Goal: Information Seeking & Learning: Learn about a topic

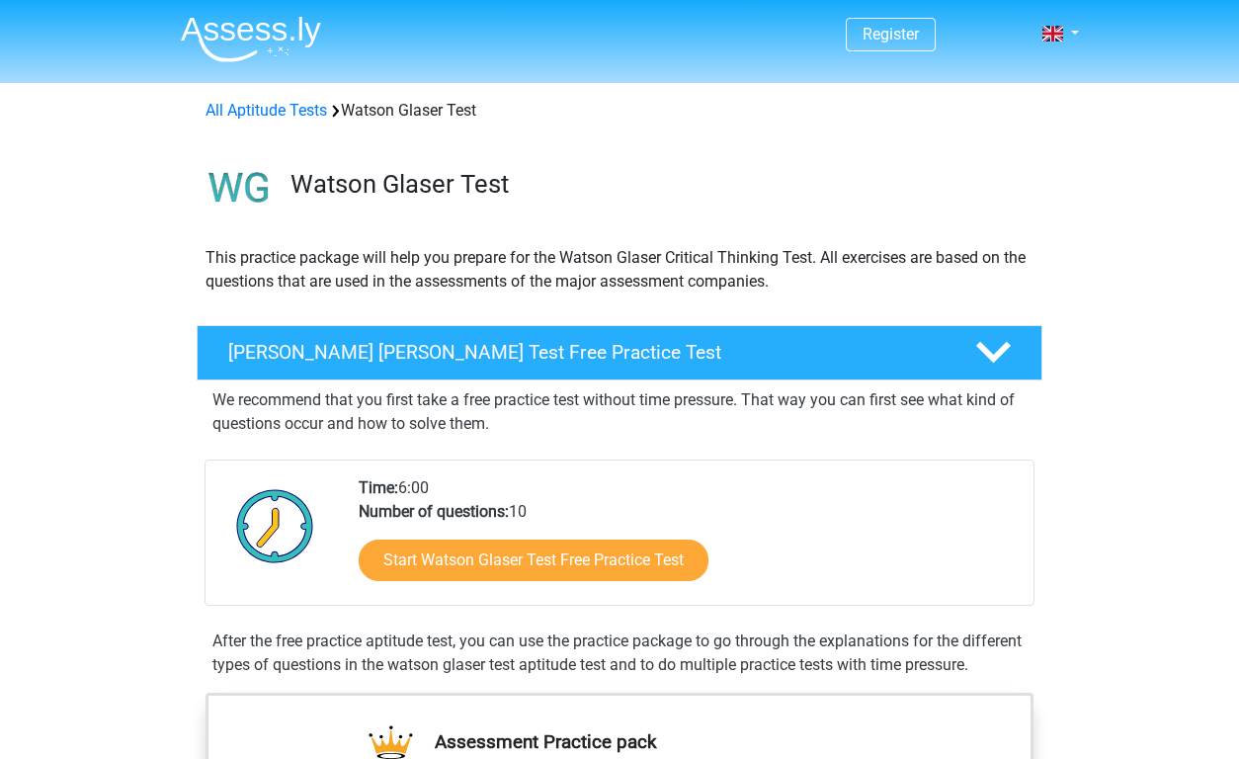
scroll to position [150, 0]
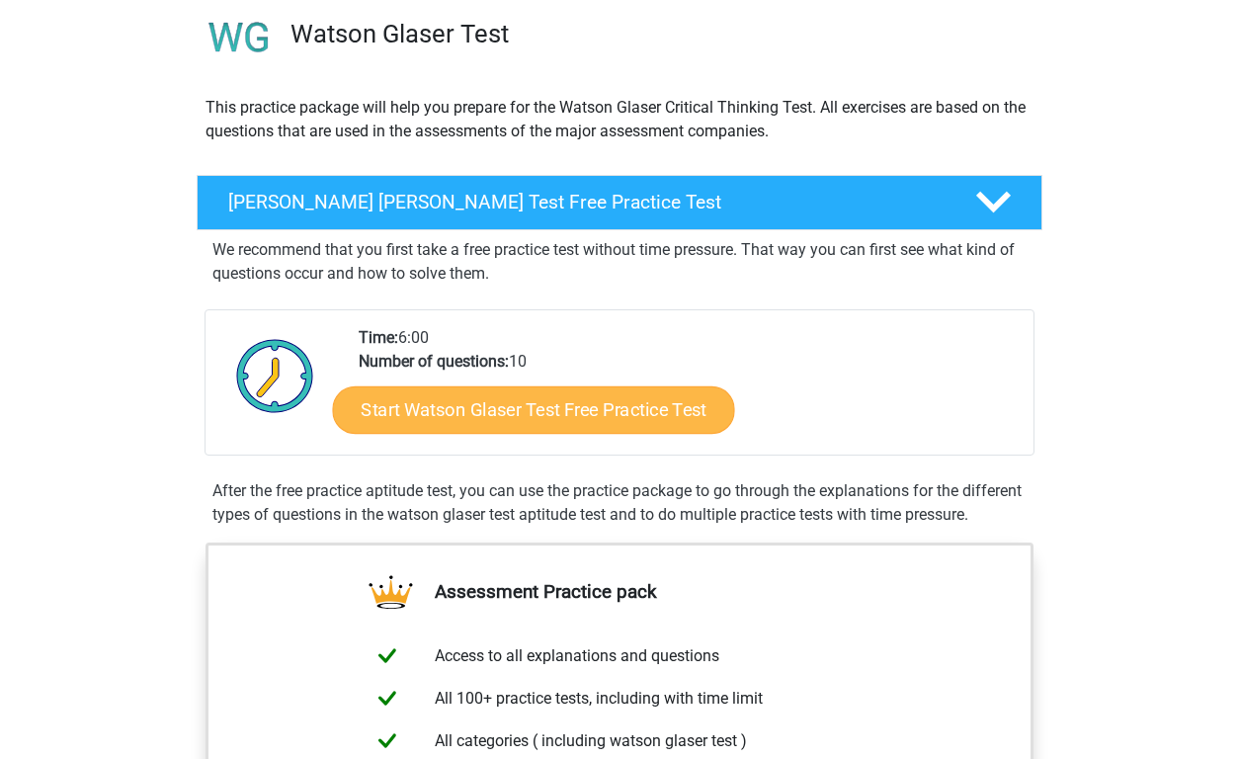
click at [558, 407] on link "Start Watson Glaser Test Free Practice Test" at bounding box center [534, 409] width 402 height 47
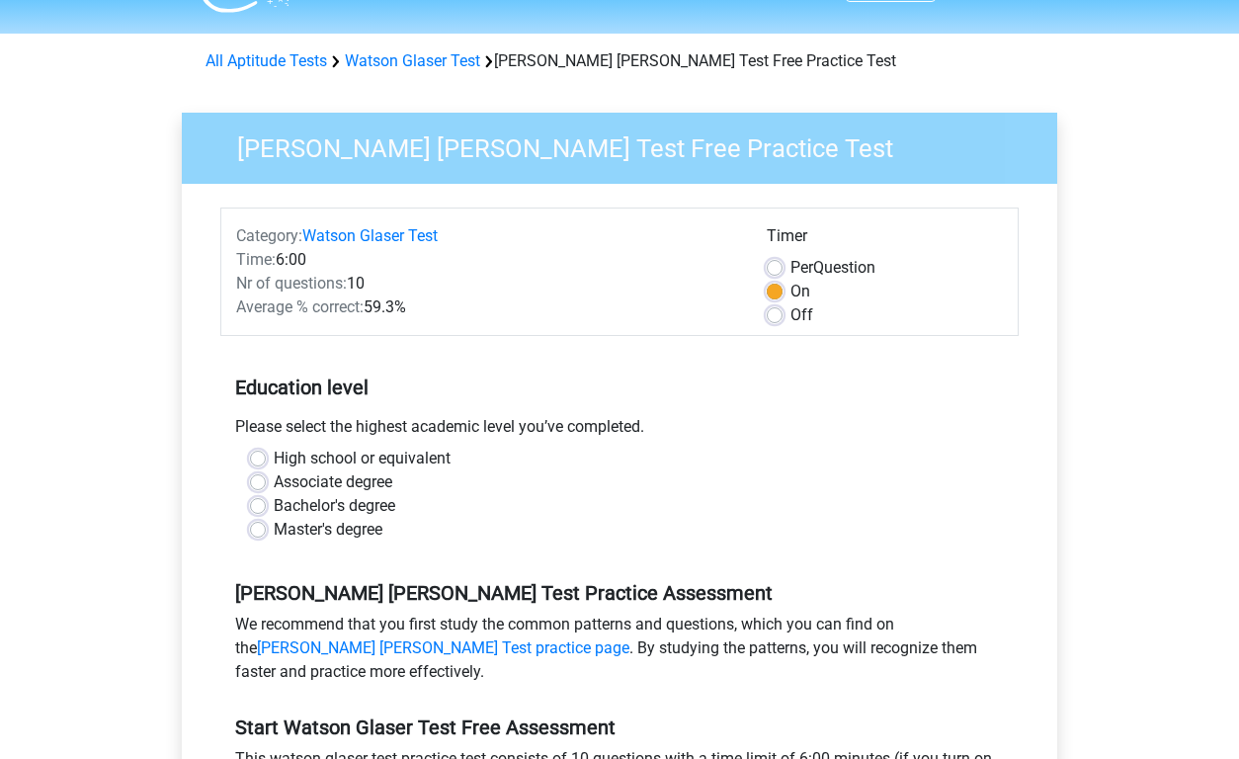
scroll to position [50, 0]
click at [266, 460] on div "High school or equivalent" at bounding box center [619, 458] width 739 height 24
click at [274, 455] on label "High school or equivalent" at bounding box center [362, 458] width 177 height 24
click at [261, 455] on input "High school or equivalent" at bounding box center [258, 456] width 16 height 20
radio input "true"
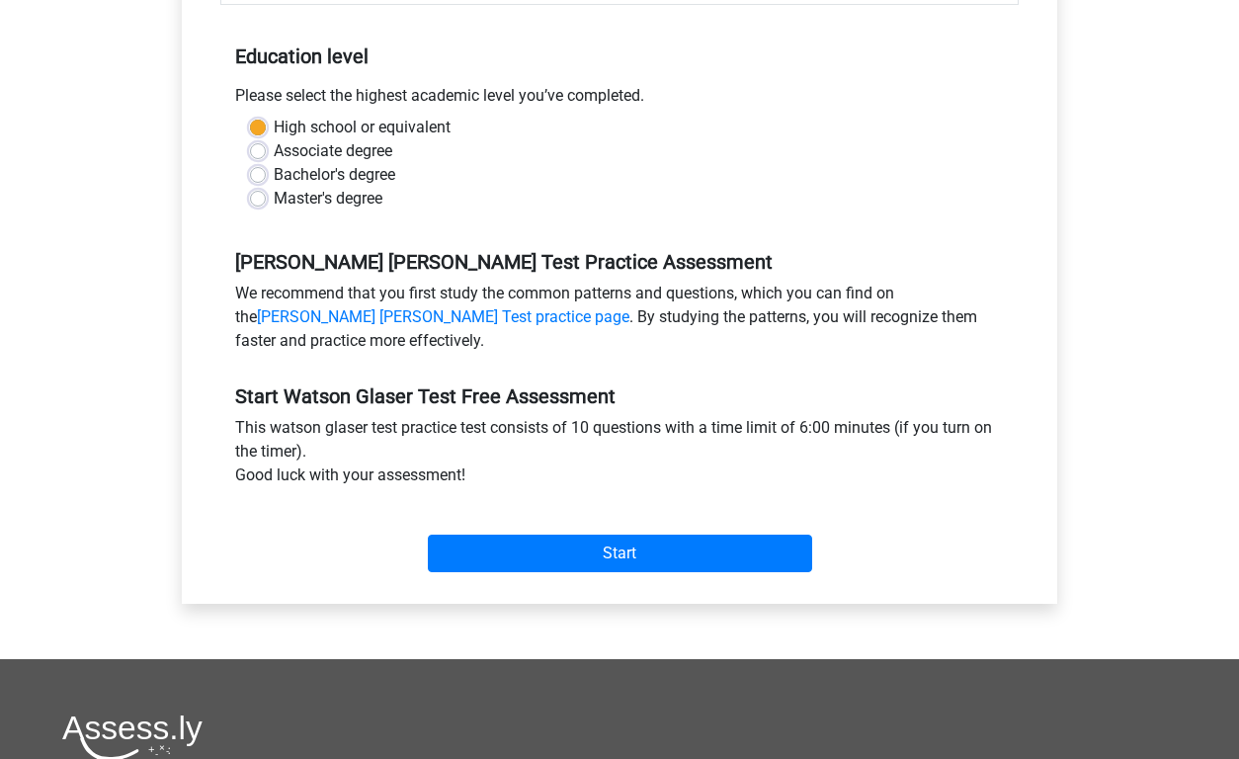
scroll to position [397, 0]
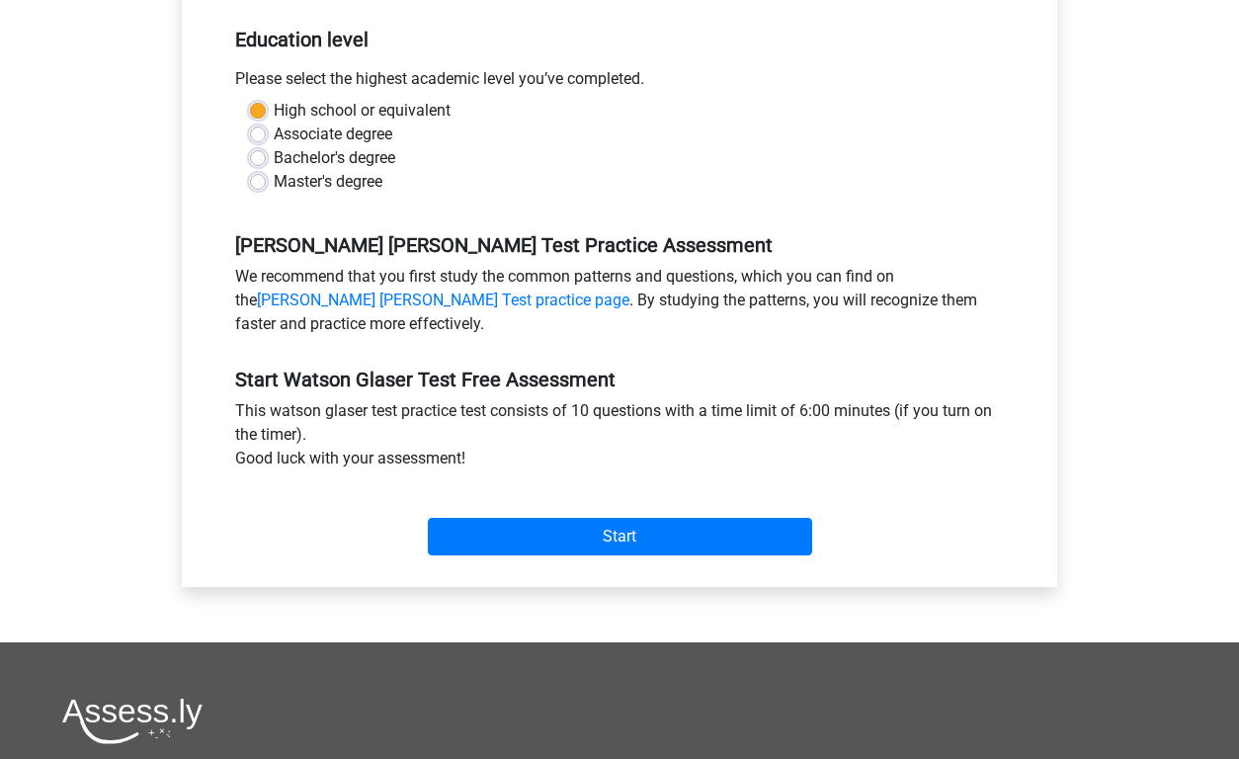
click at [589, 513] on div "Start" at bounding box center [619, 520] width 798 height 69
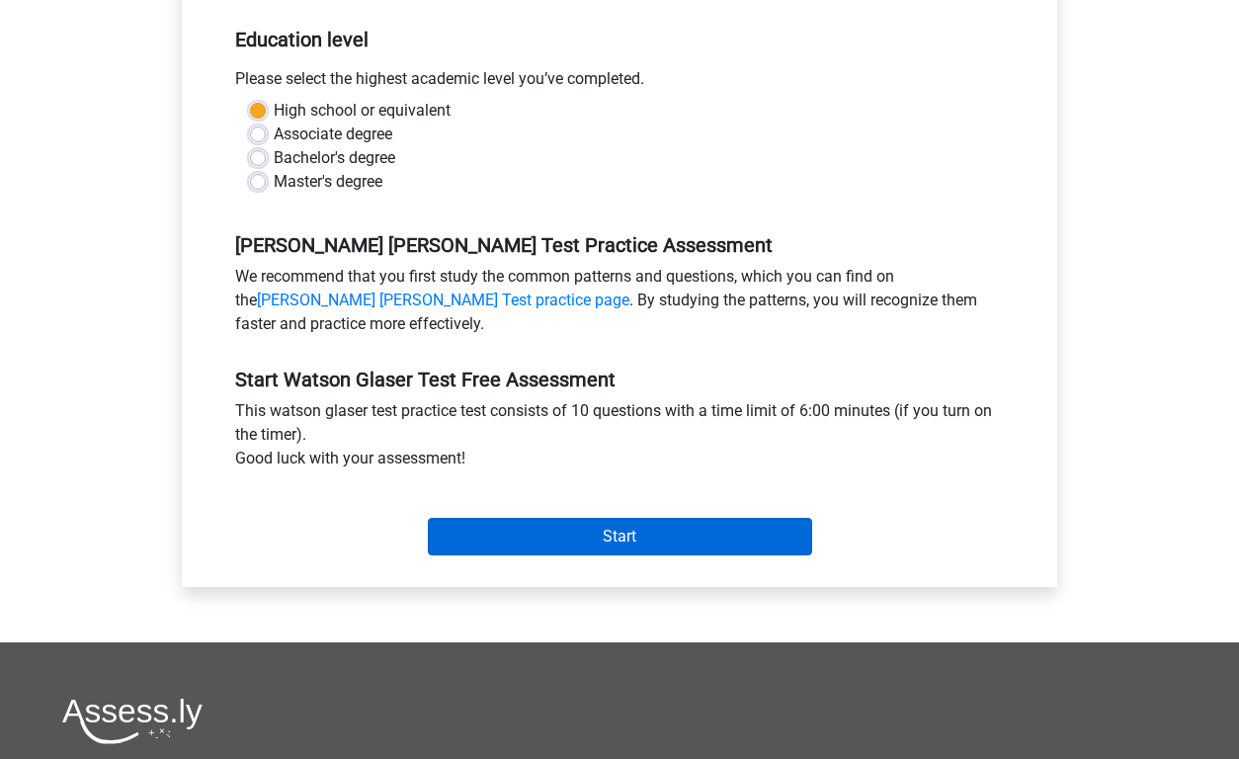
click at [589, 535] on input "Start" at bounding box center [620, 537] width 384 height 38
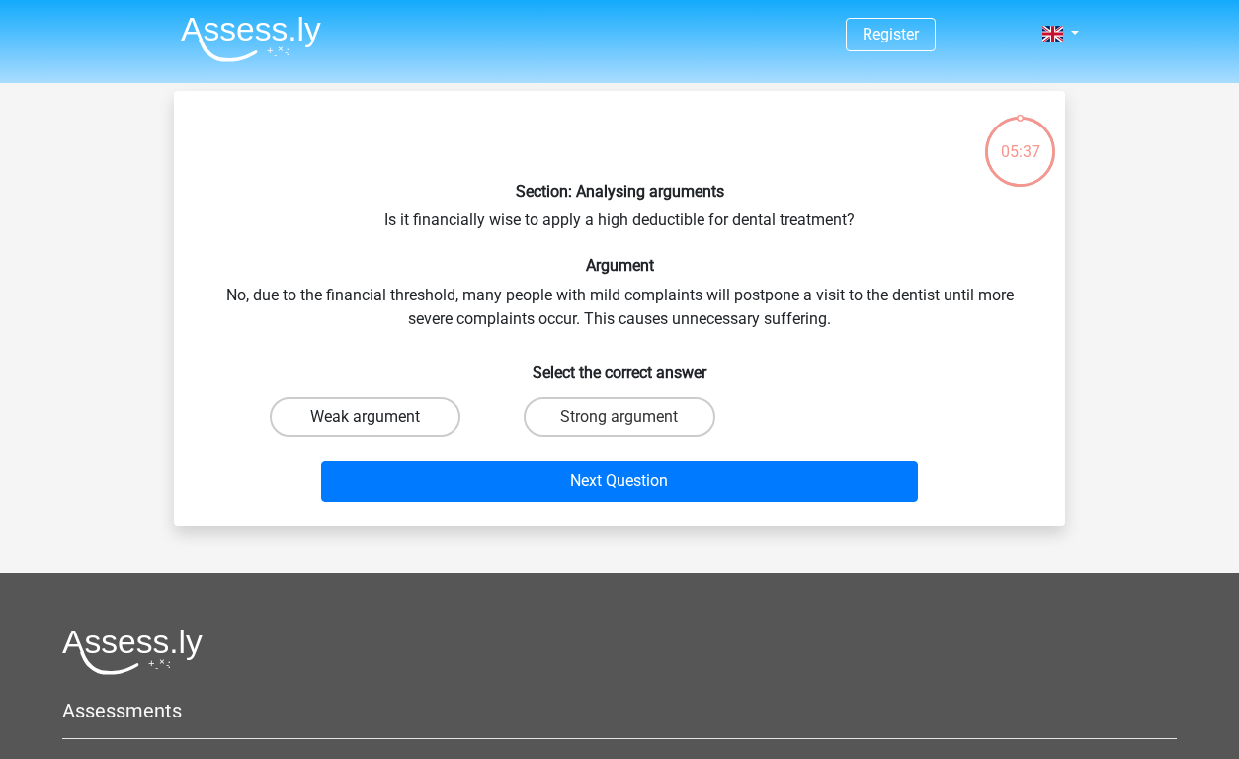
click at [363, 399] on label "Weak argument" at bounding box center [365, 417] width 191 height 40
click at [366, 417] on input "Weak argument" at bounding box center [372, 423] width 13 height 13
radio input "true"
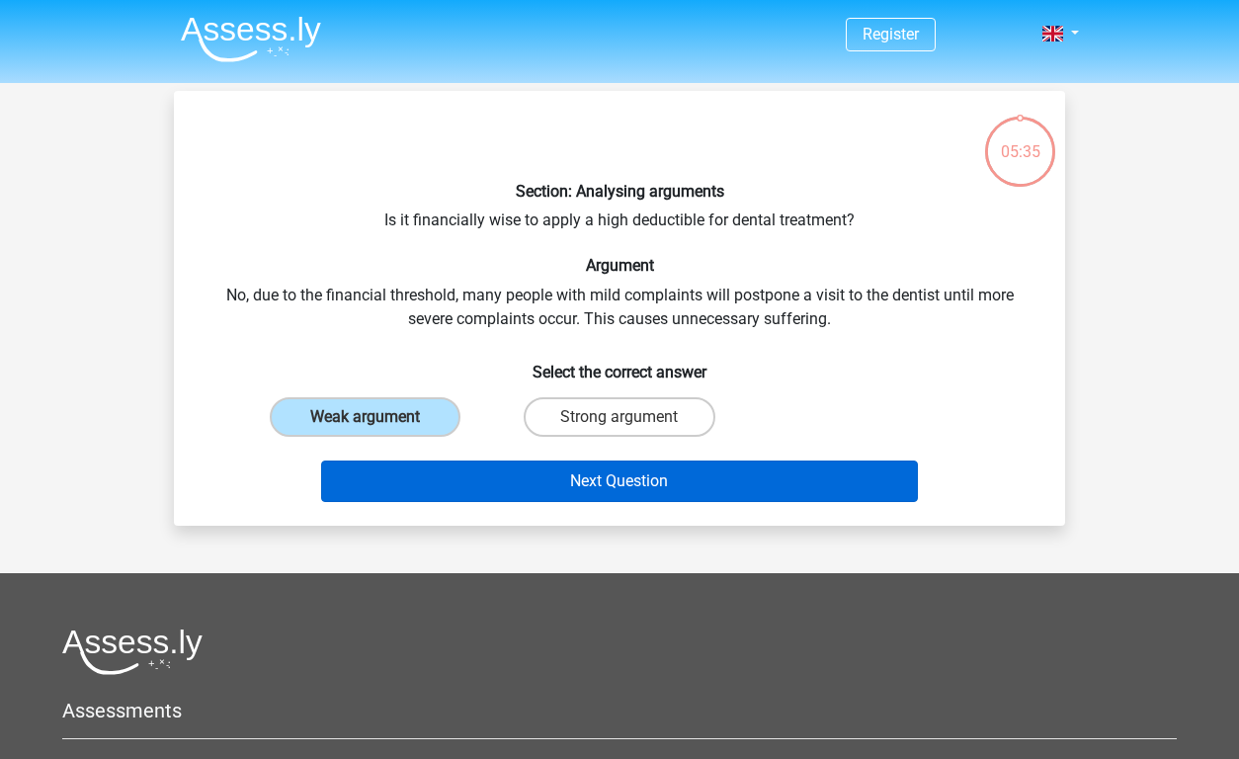
click at [521, 482] on button "Next Question" at bounding box center [620, 480] width 598 height 41
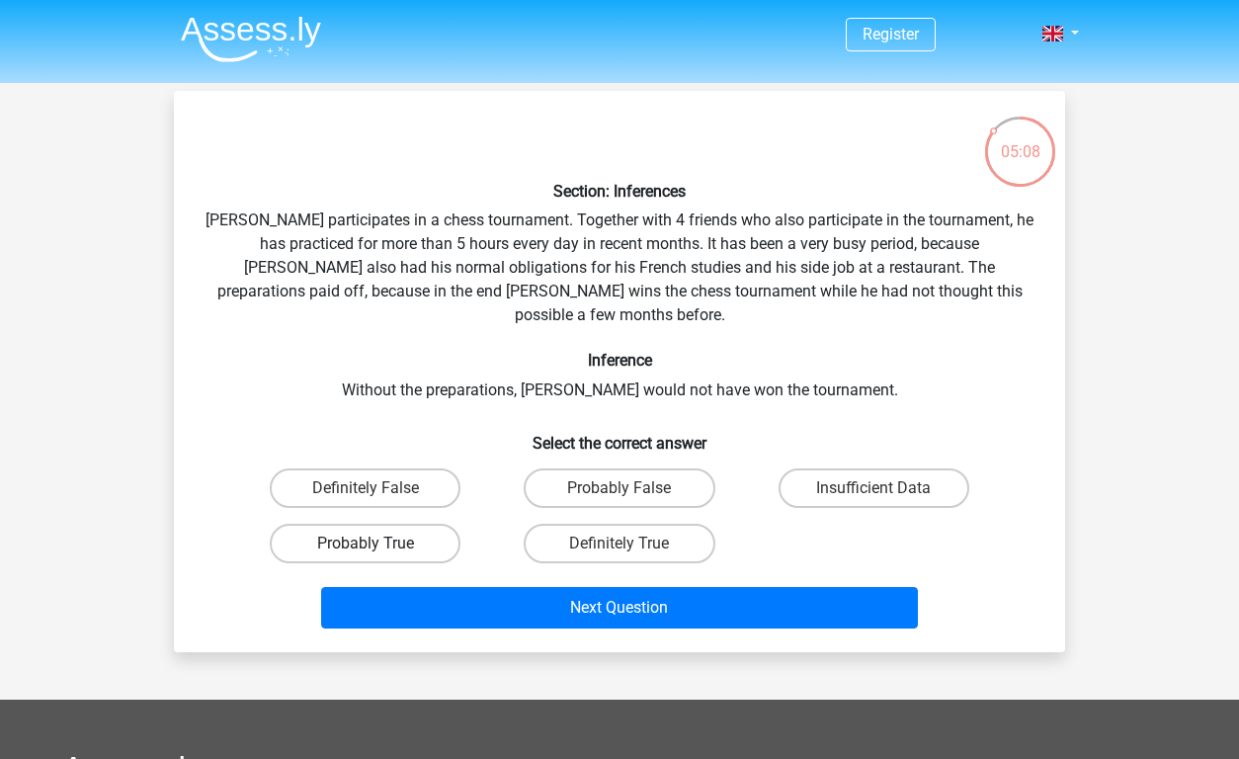
click at [413, 524] on label "Probably True" at bounding box center [365, 544] width 191 height 40
click at [378, 543] on input "Probably True" at bounding box center [372, 549] width 13 height 13
radio input "true"
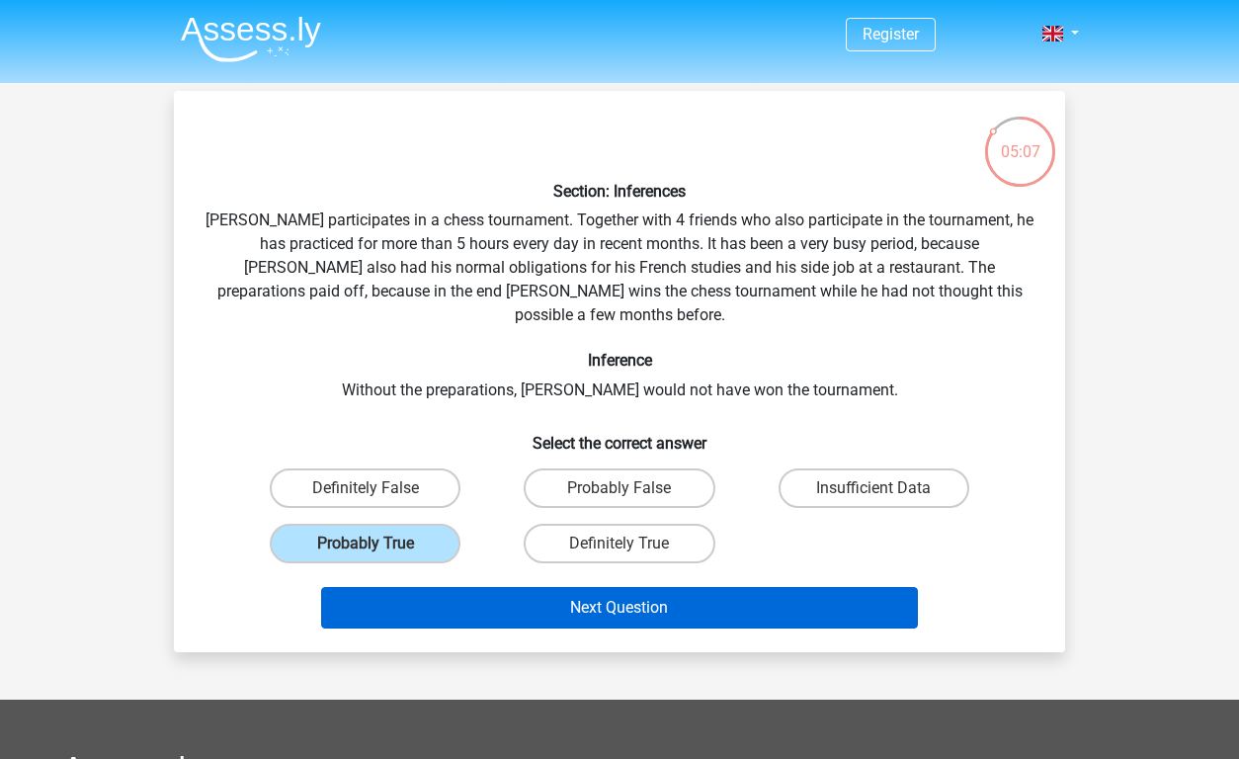
click at [572, 587] on button "Next Question" at bounding box center [620, 607] width 598 height 41
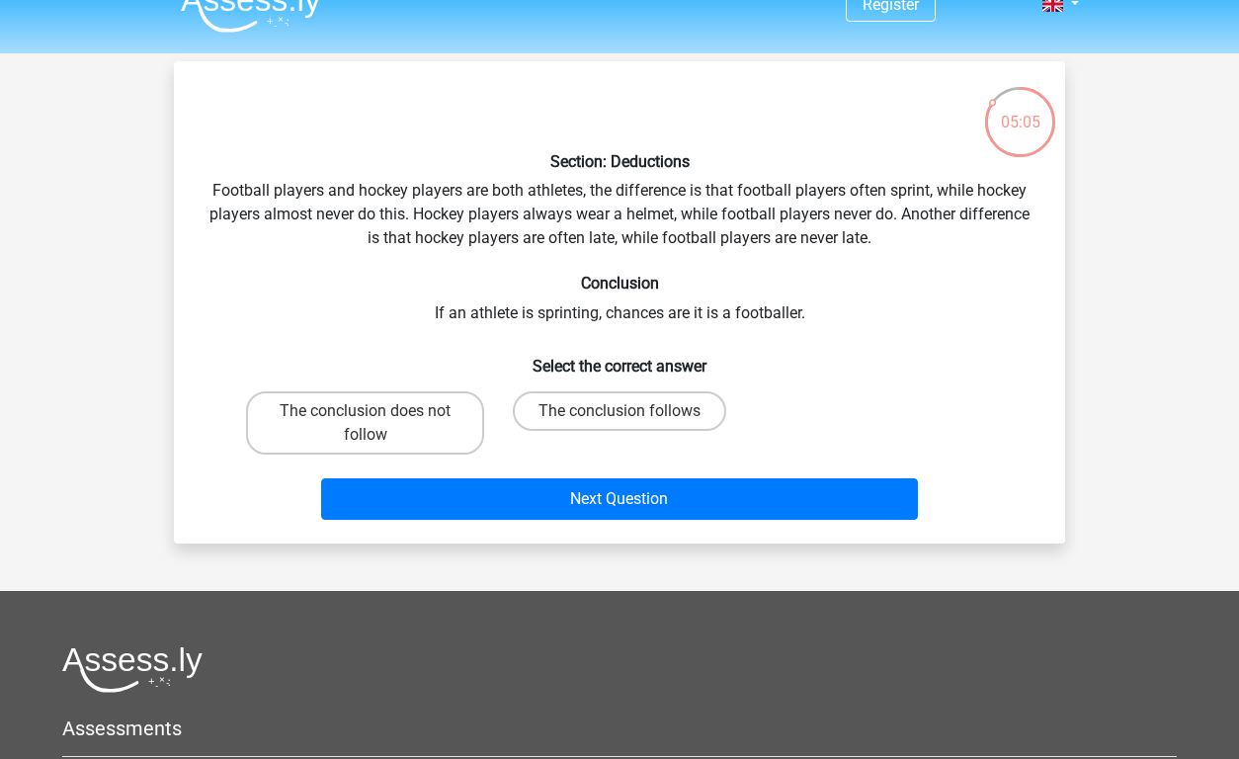
scroll to position [27, 0]
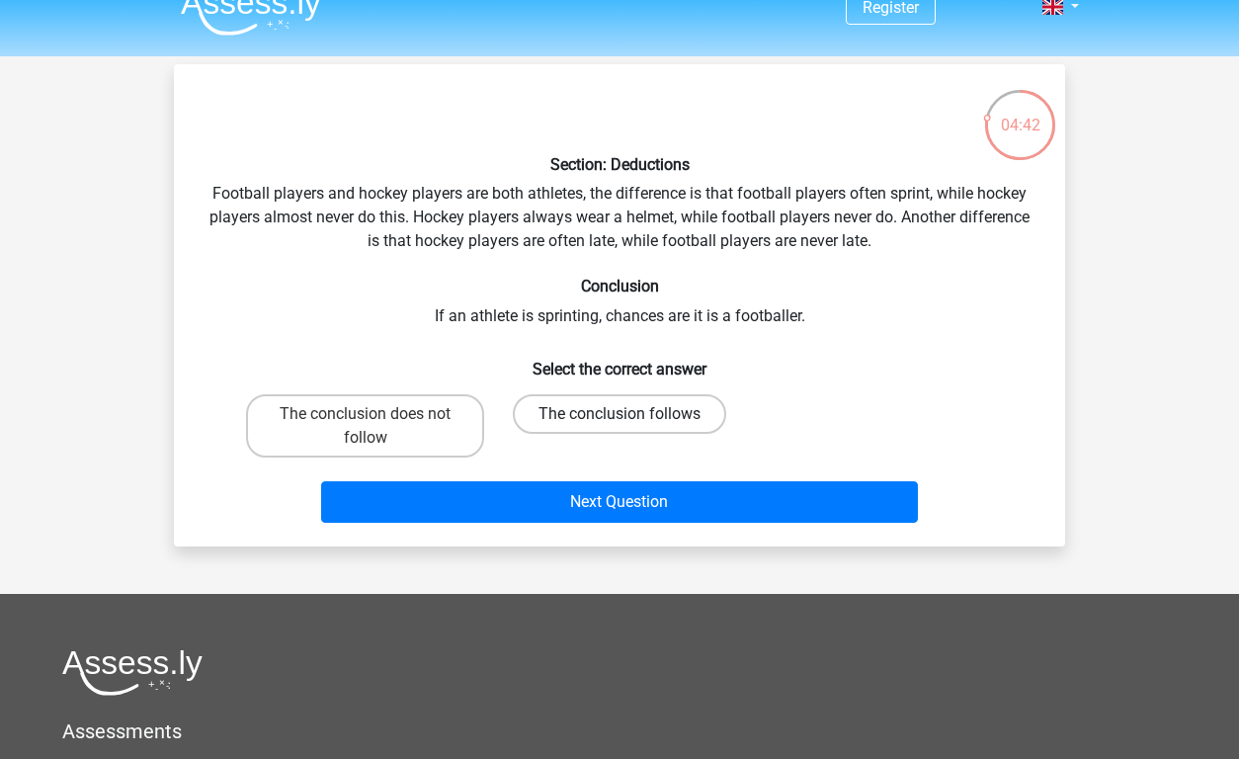
click at [653, 416] on label "The conclusion follows" at bounding box center [619, 414] width 213 height 40
click at [632, 416] on input "The conclusion follows" at bounding box center [626, 420] width 13 height 13
radio input "true"
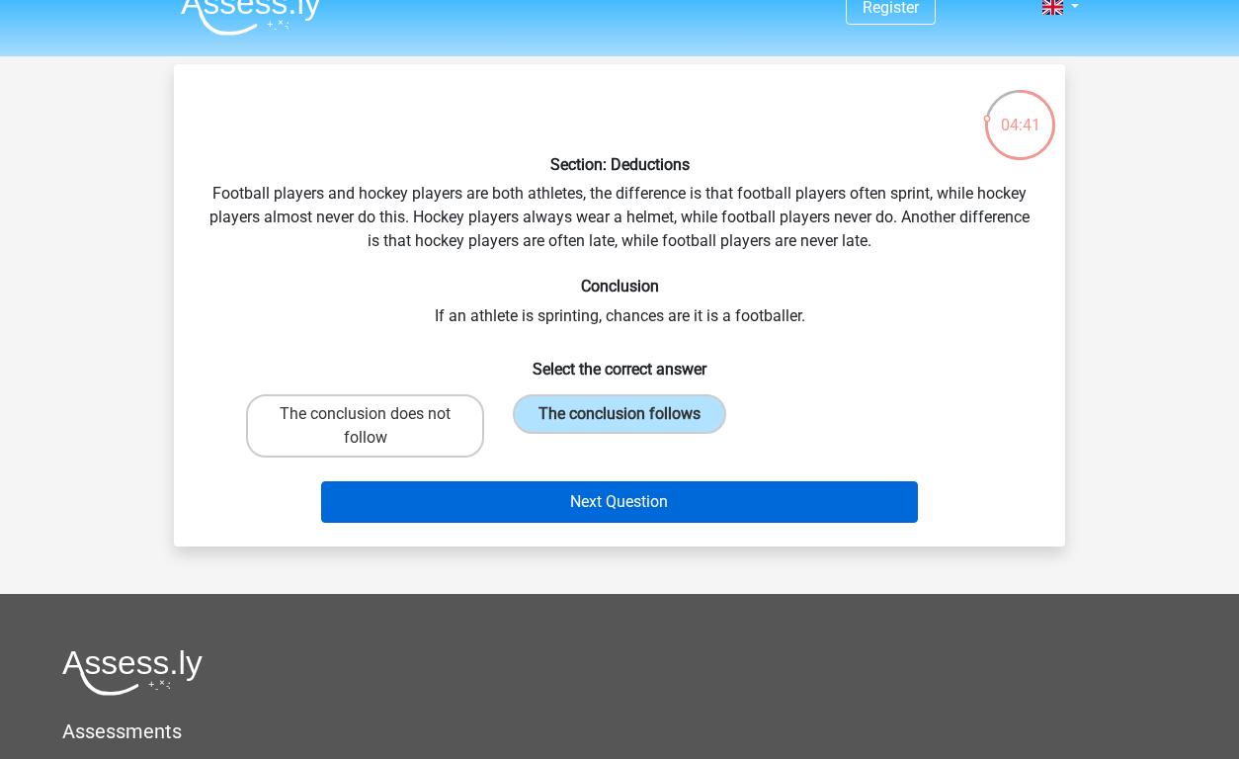
click at [700, 495] on button "Next Question" at bounding box center [620, 501] width 598 height 41
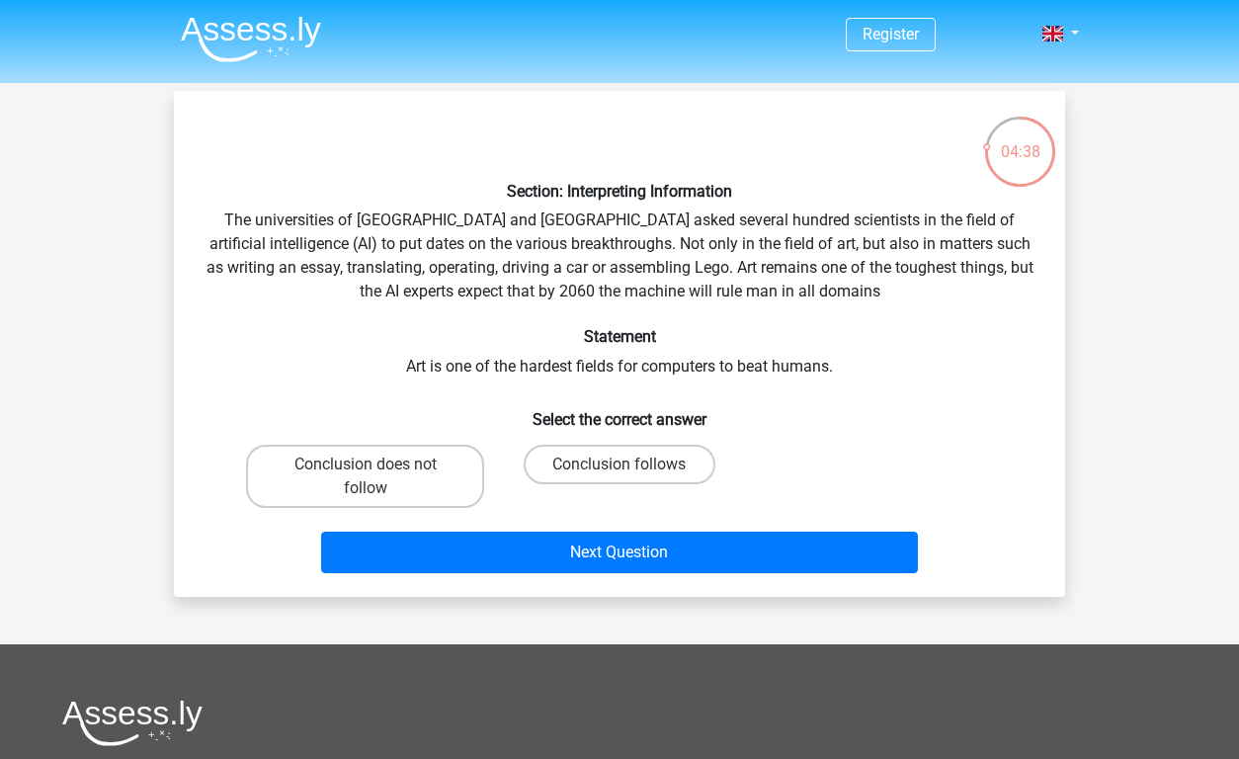
scroll to position [0, 0]
click at [663, 462] on label "Conclusion follows" at bounding box center [619, 465] width 191 height 40
click at [632, 464] on input "Conclusion follows" at bounding box center [626, 470] width 13 height 13
radio input "true"
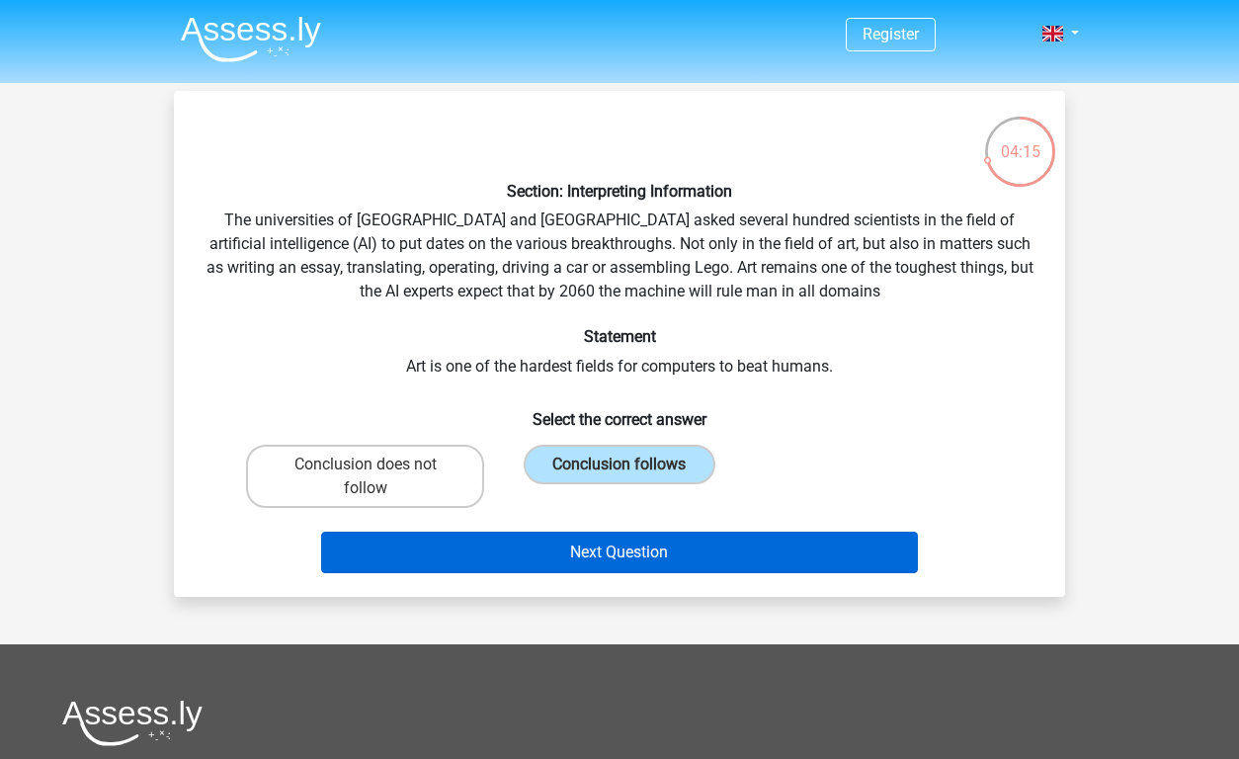
click at [674, 563] on button "Next Question" at bounding box center [620, 552] width 598 height 41
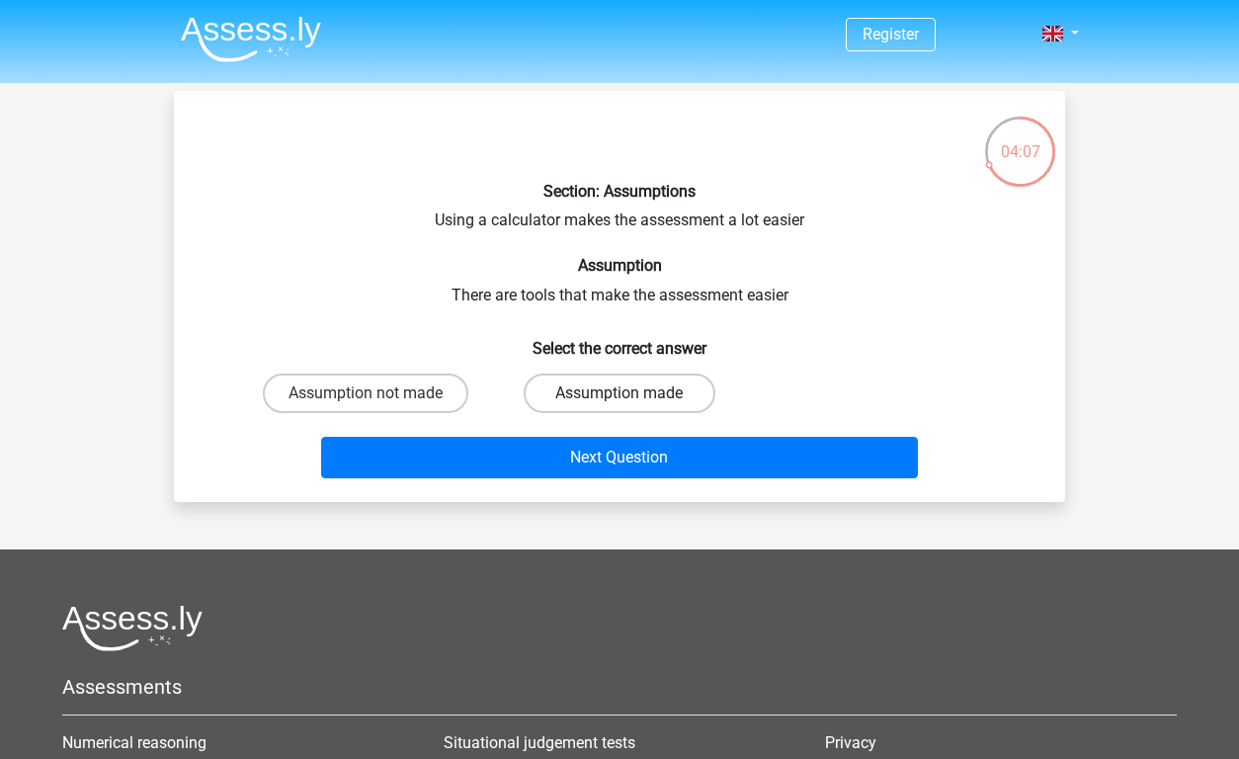
click at [680, 387] on label "Assumption made" at bounding box center [619, 393] width 191 height 40
click at [632, 393] on input "Assumption made" at bounding box center [626, 399] width 13 height 13
radio input "true"
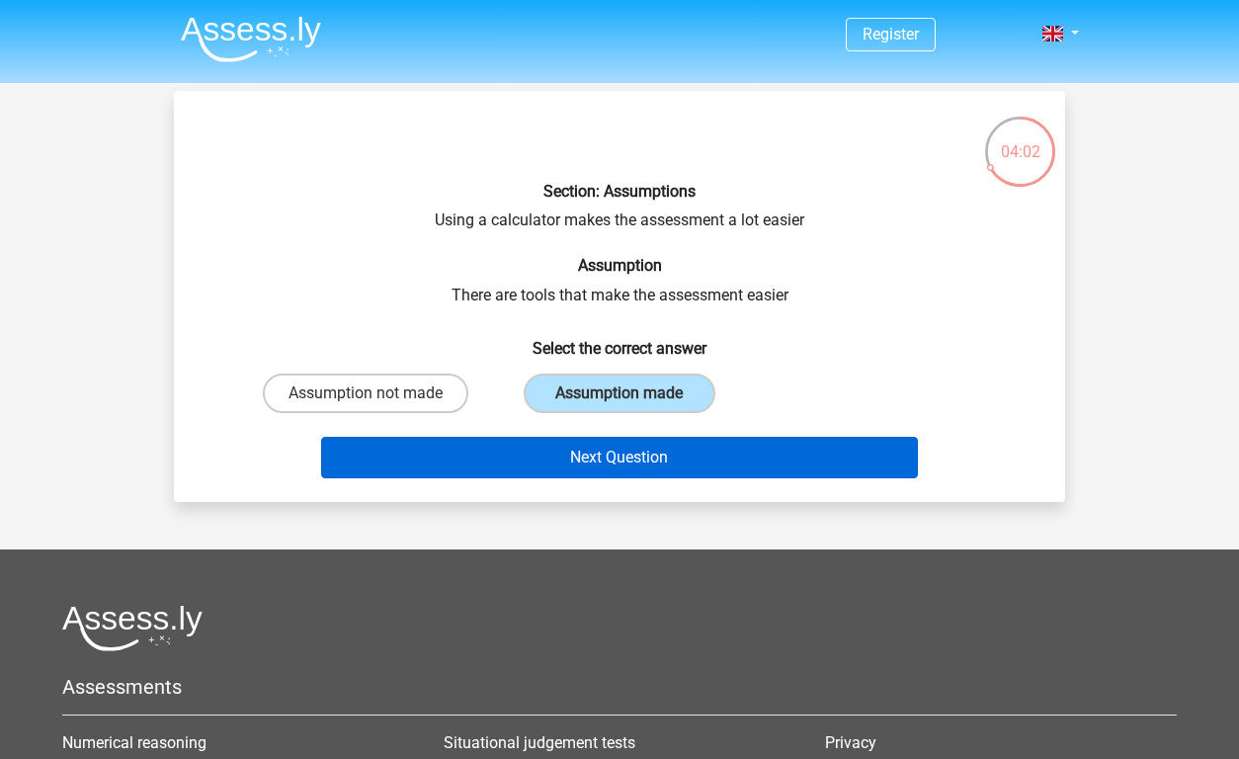
click at [689, 457] on button "Next Question" at bounding box center [620, 457] width 598 height 41
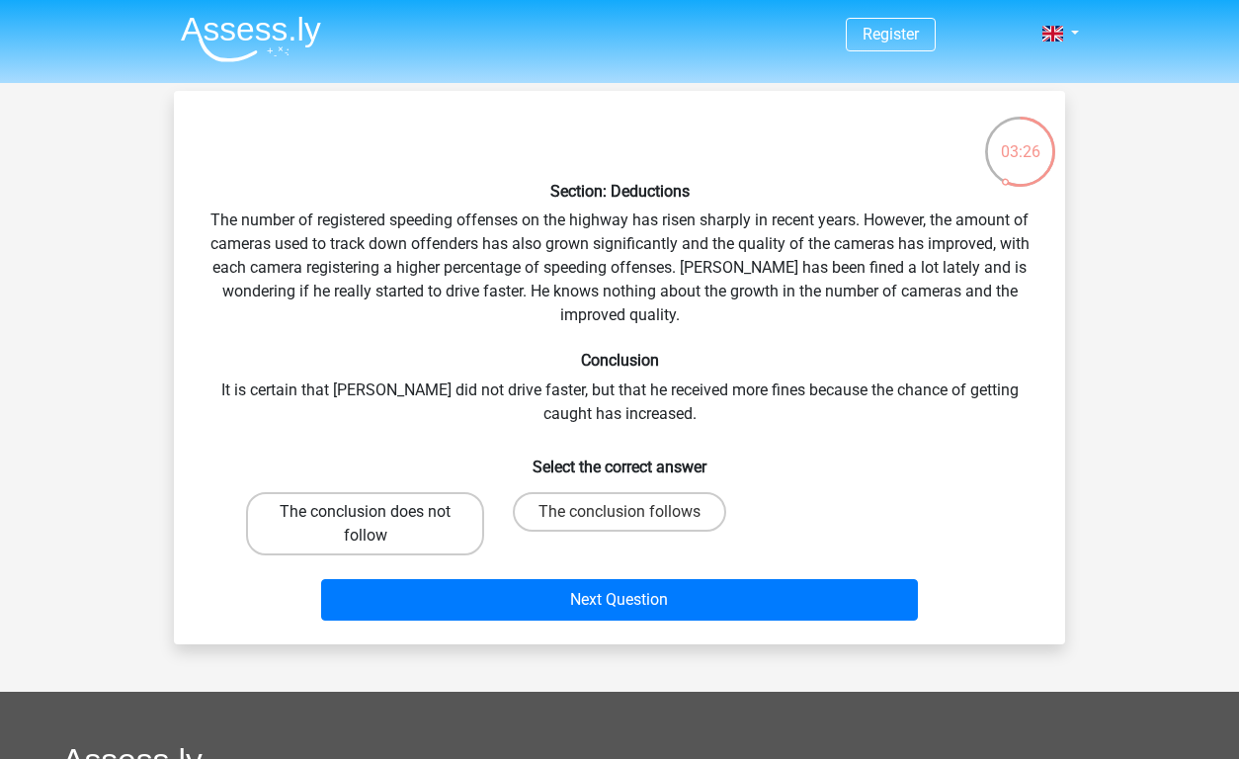
click at [308, 543] on label "The conclusion does not follow" at bounding box center [365, 523] width 238 height 63
click at [366, 525] on input "The conclusion does not follow" at bounding box center [372, 518] width 13 height 13
radio input "true"
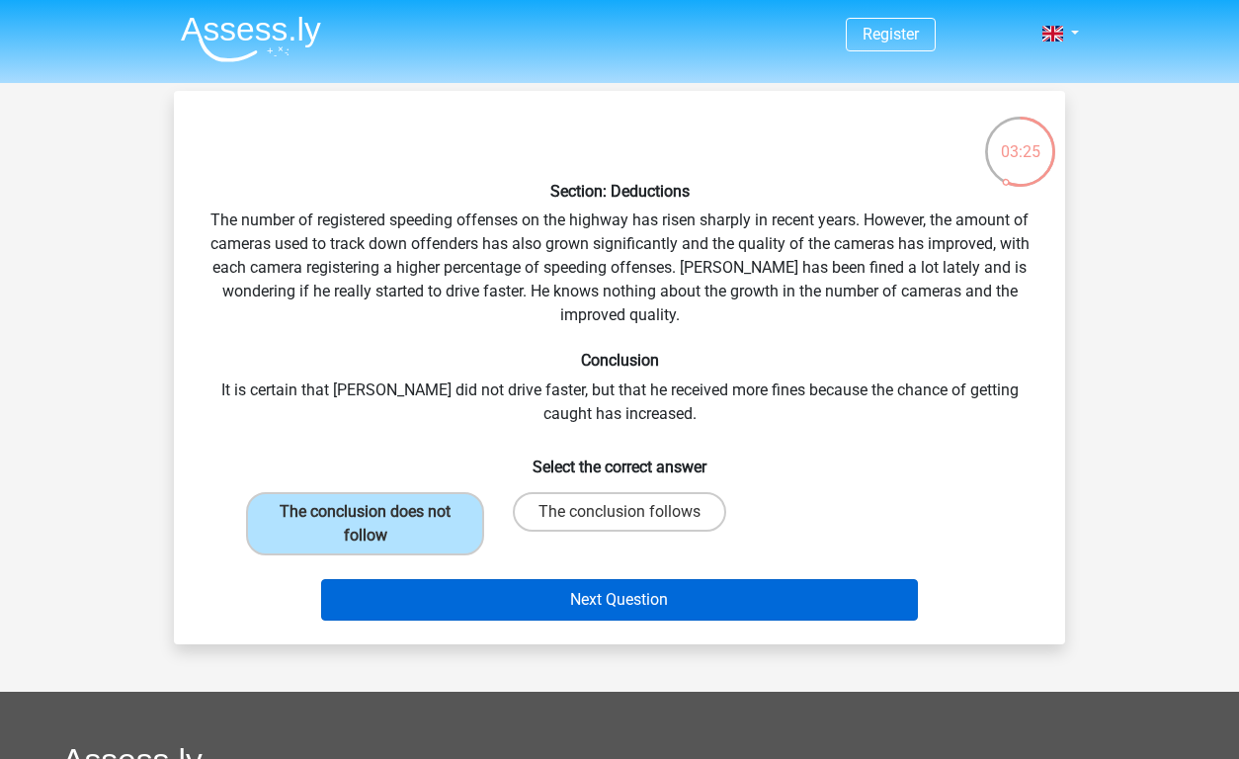
click at [580, 598] on button "Next Question" at bounding box center [620, 599] width 598 height 41
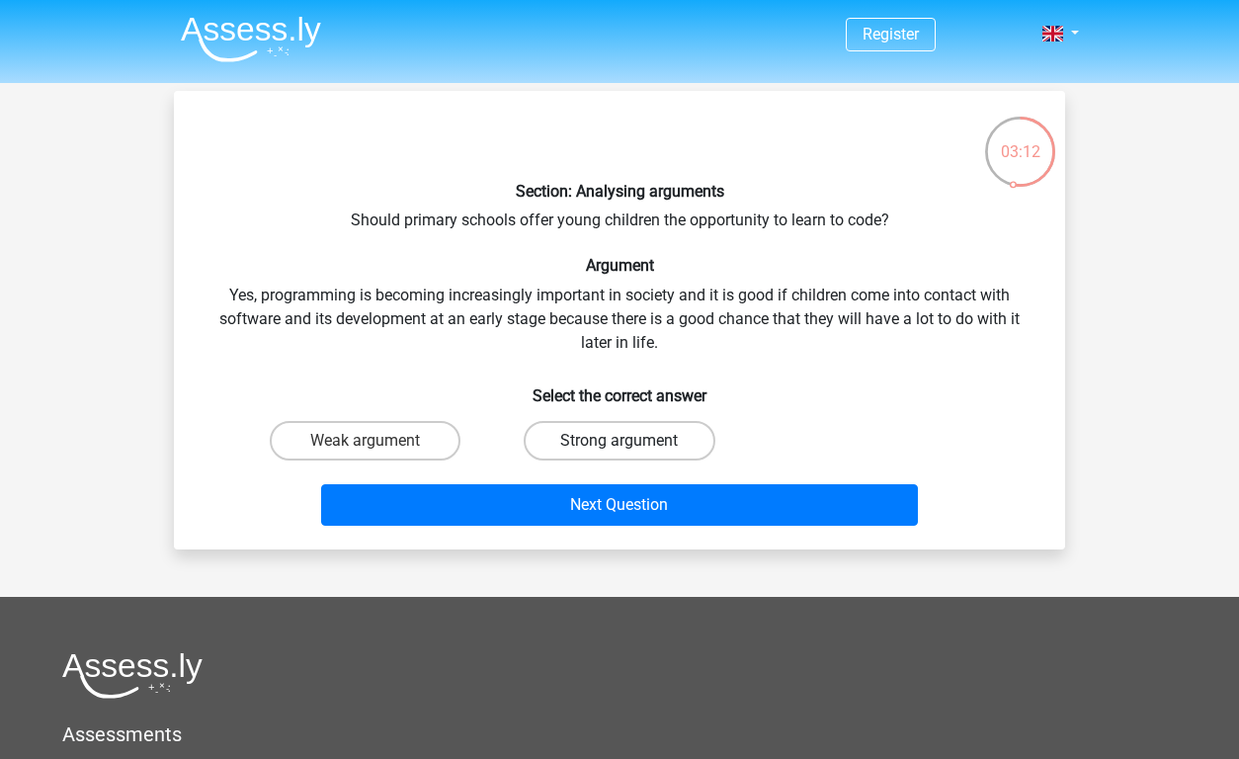
click at [656, 426] on label "Strong argument" at bounding box center [619, 441] width 191 height 40
click at [632, 441] on input "Strong argument" at bounding box center [626, 447] width 13 height 13
radio input "true"
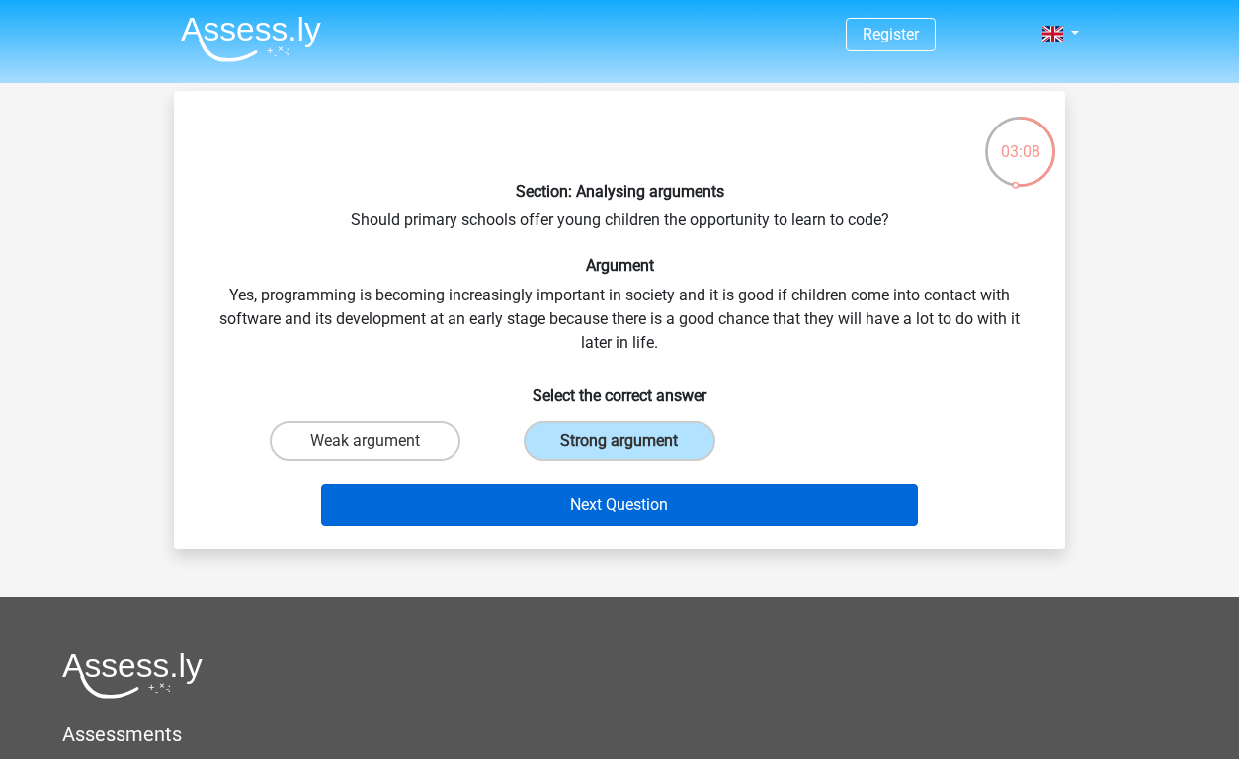
click at [757, 488] on button "Next Question" at bounding box center [620, 504] width 598 height 41
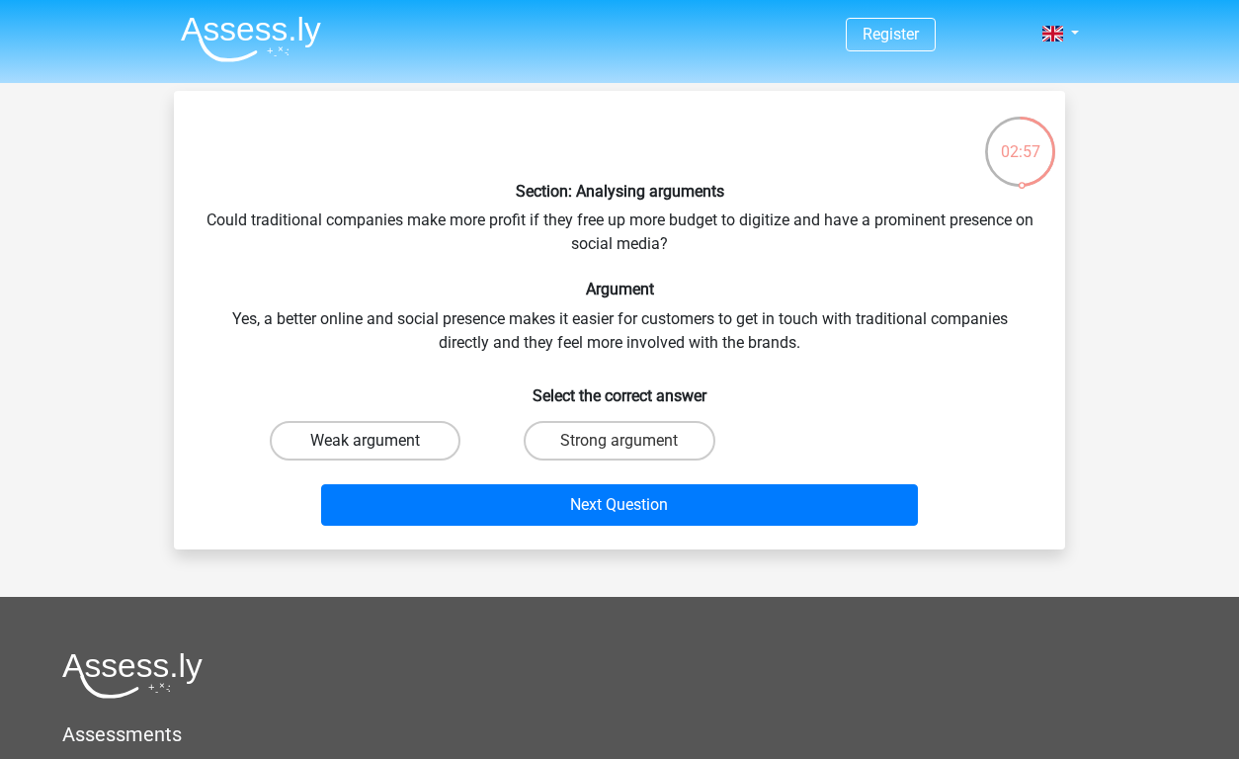
click at [340, 434] on label "Weak argument" at bounding box center [365, 441] width 191 height 40
click at [366, 441] on input "Weak argument" at bounding box center [372, 447] width 13 height 13
radio input "true"
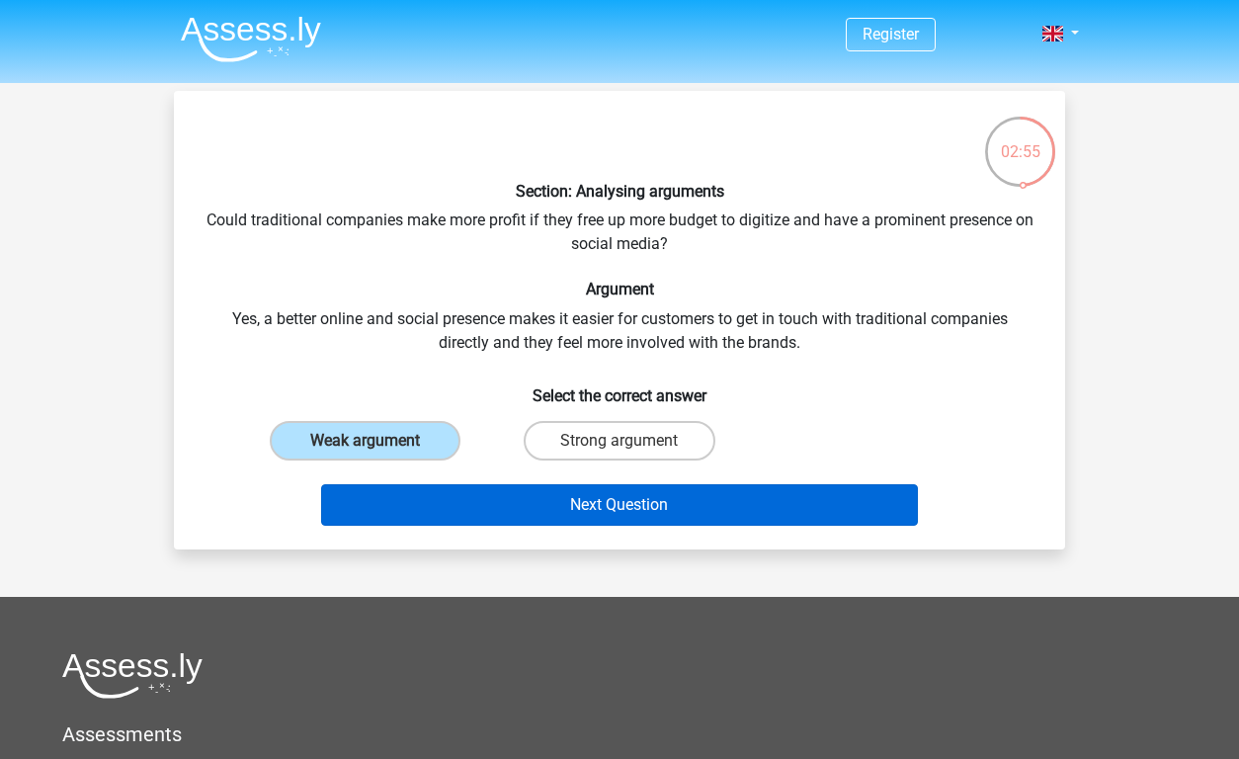
click at [642, 498] on button "Next Question" at bounding box center [620, 504] width 598 height 41
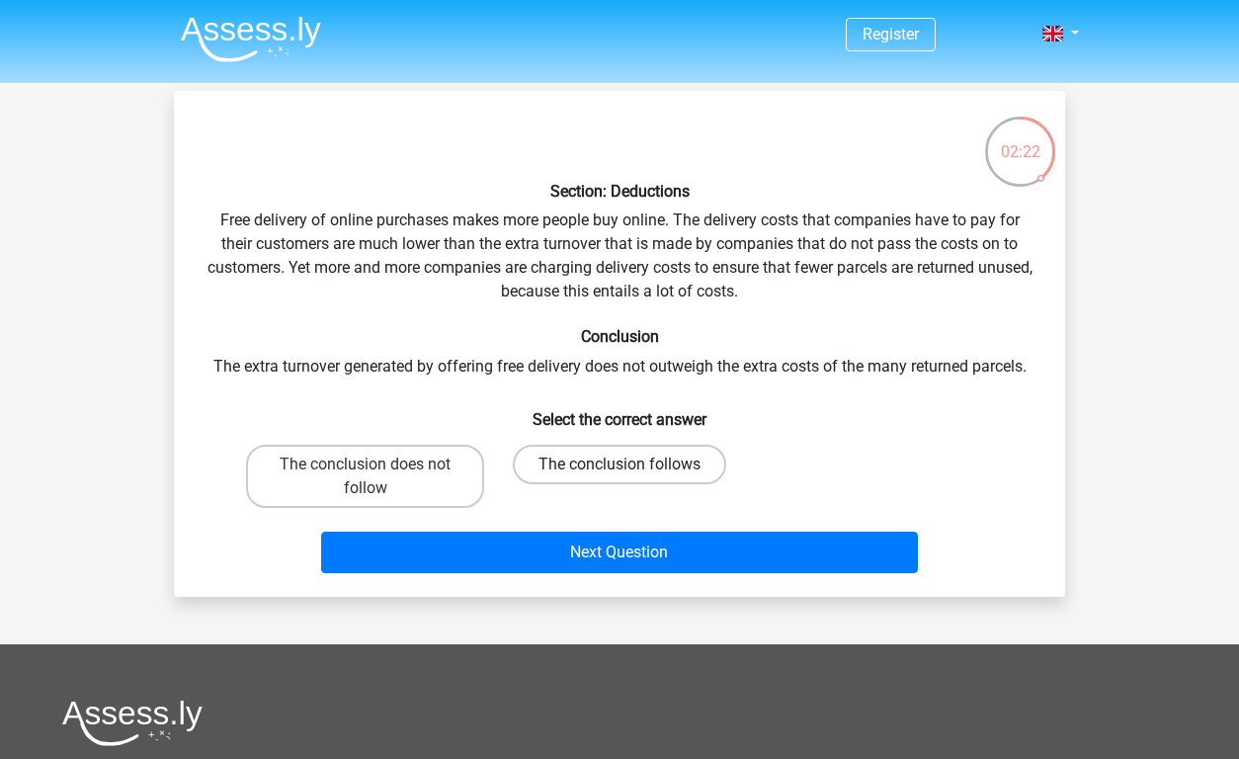
click at [627, 457] on label "The conclusion follows" at bounding box center [619, 465] width 213 height 40
click at [627, 464] on input "The conclusion follows" at bounding box center [626, 470] width 13 height 13
radio input "true"
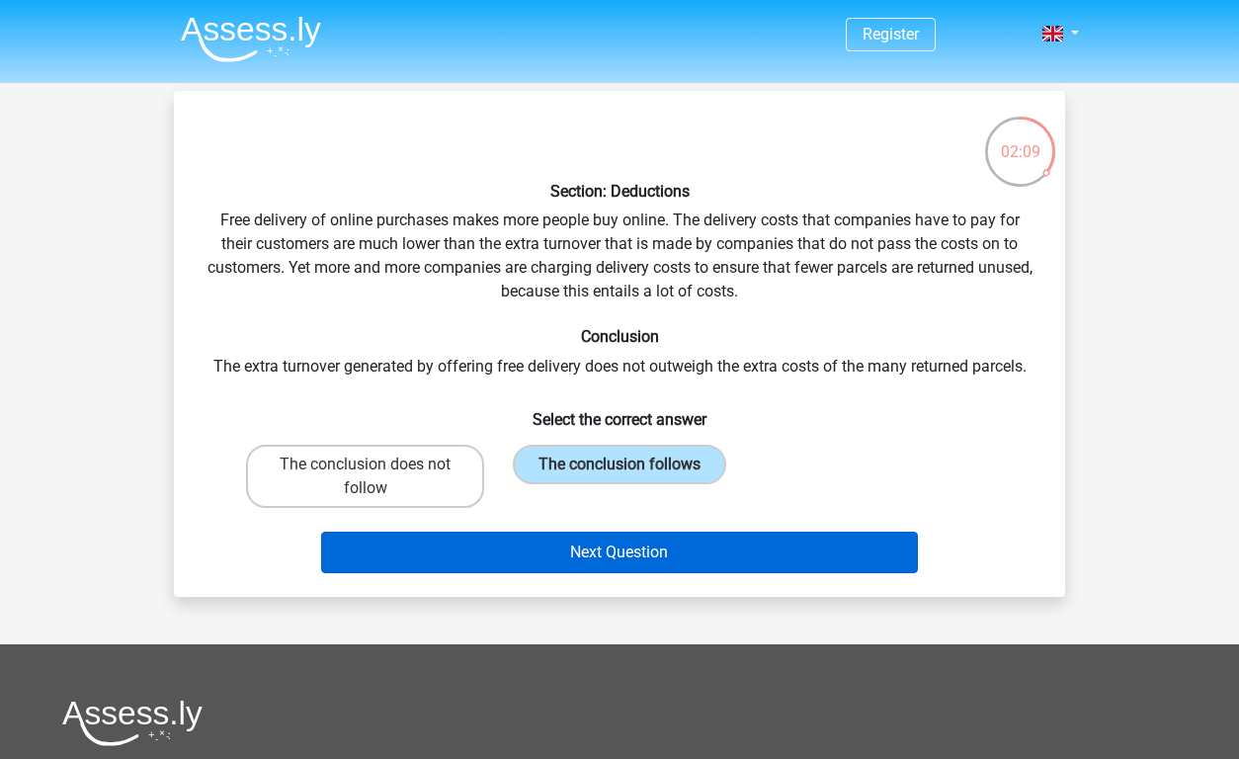
click at [576, 555] on button "Next Question" at bounding box center [620, 552] width 598 height 41
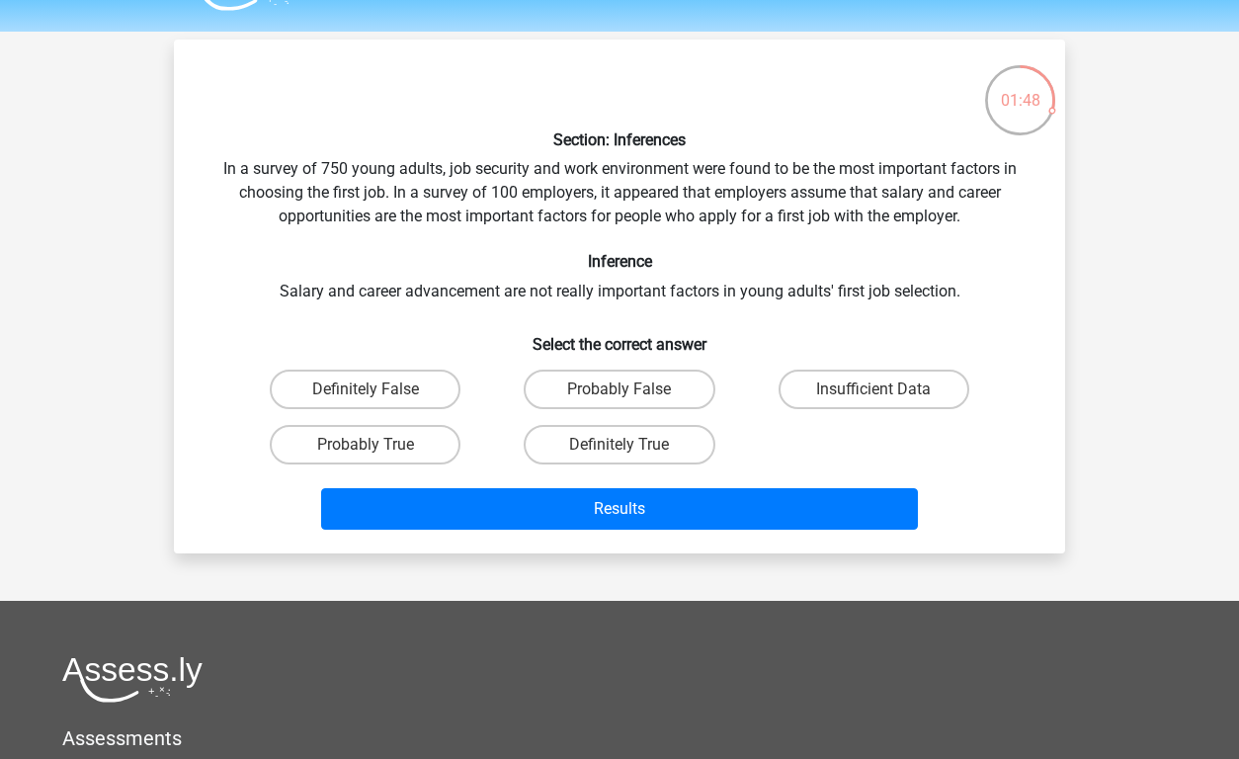
scroll to position [50, 0]
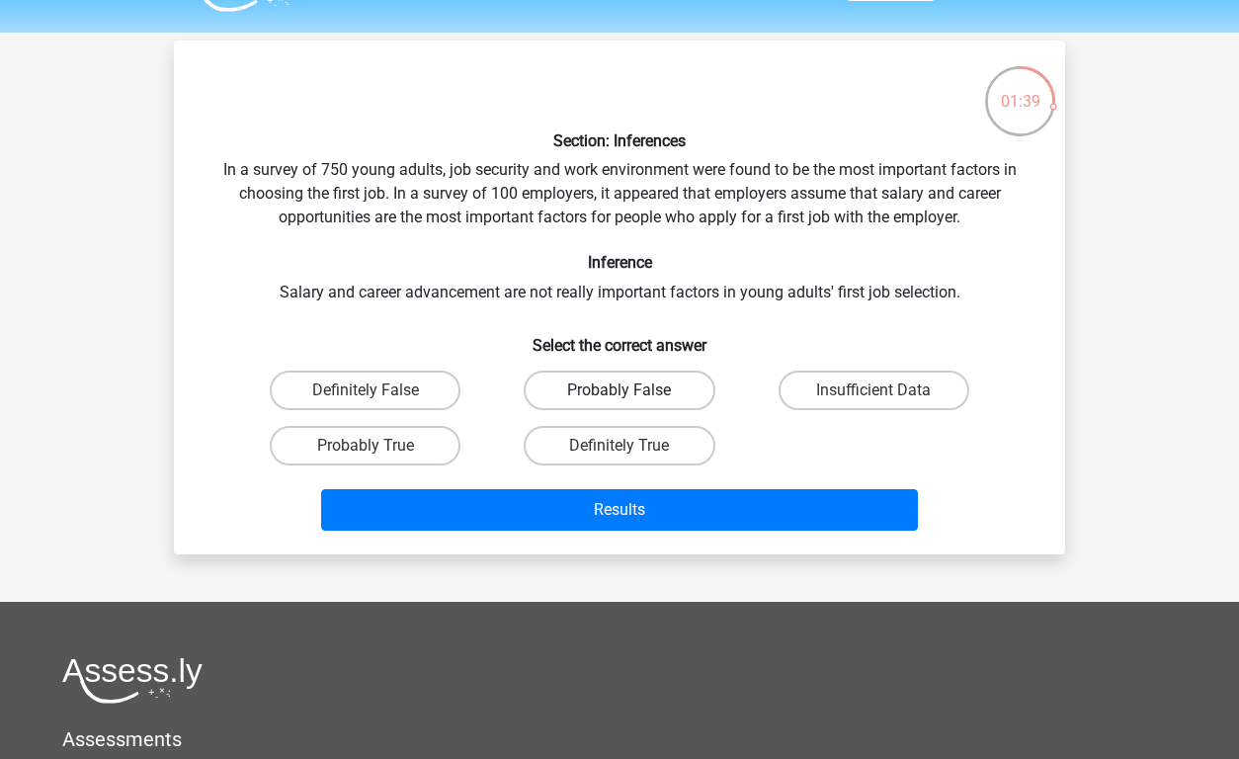
click at [637, 382] on label "Probably False" at bounding box center [619, 391] width 191 height 40
click at [632, 390] on input "Probably False" at bounding box center [626, 396] width 13 height 13
radio input "true"
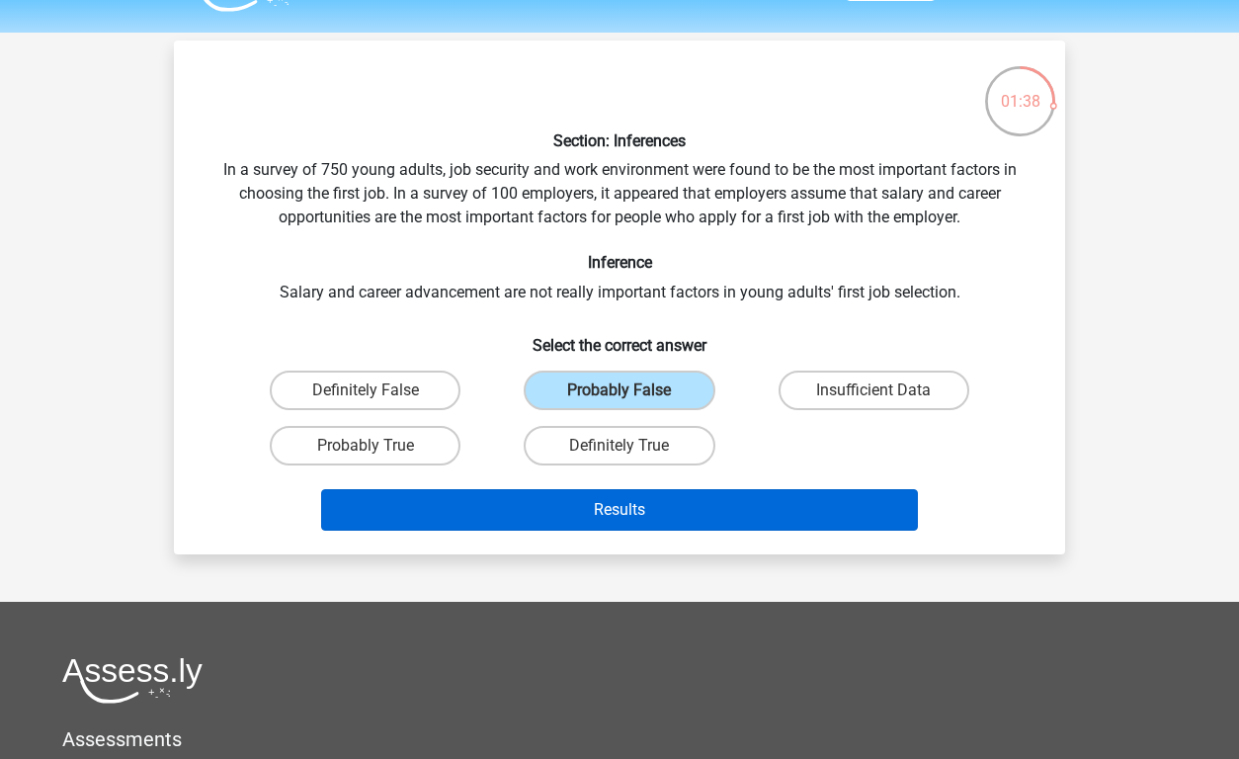
click at [671, 511] on button "Results" at bounding box center [620, 509] width 598 height 41
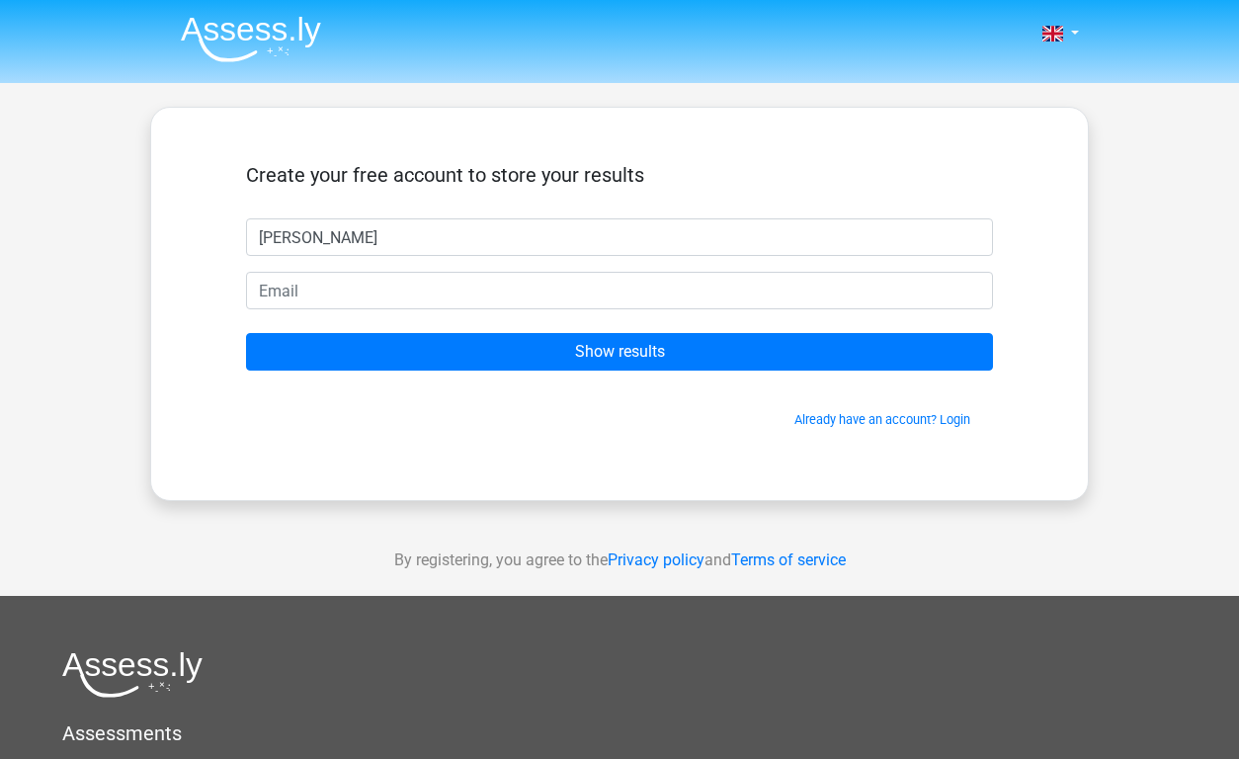
type input "[PERSON_NAME]"
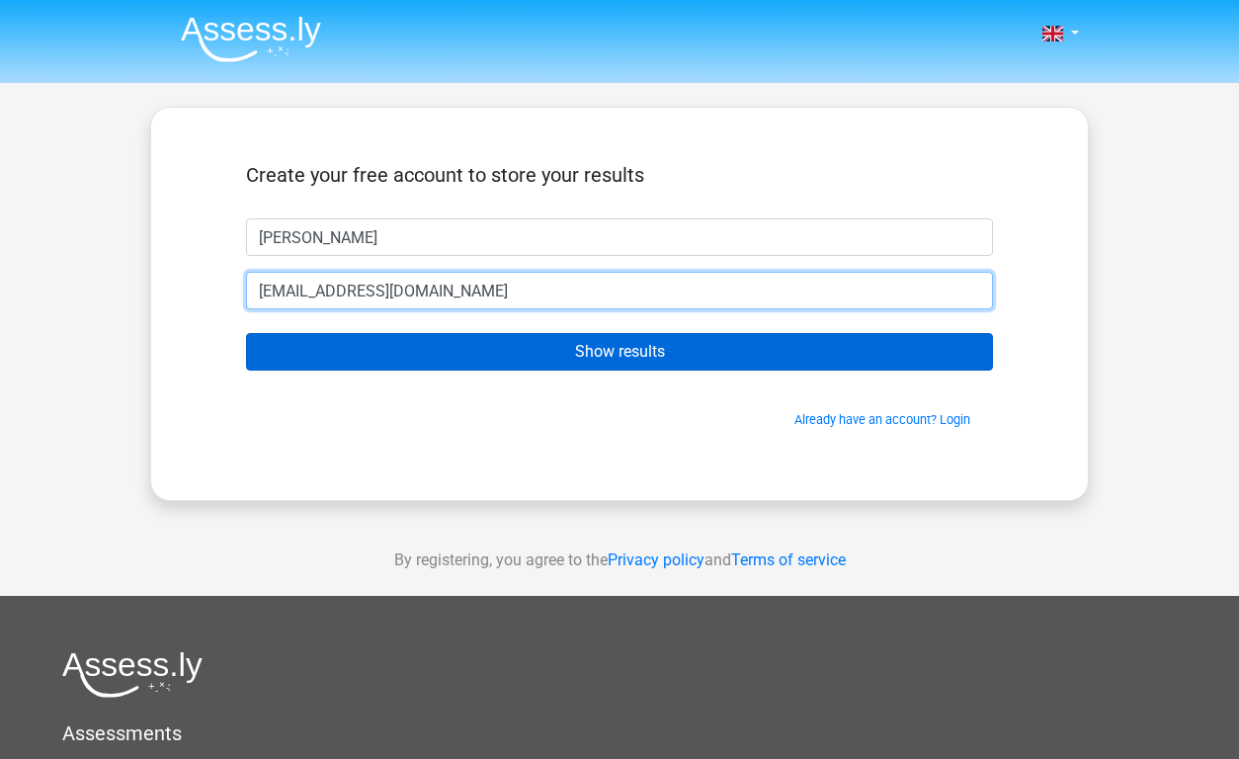
type input "[EMAIL_ADDRESS][DOMAIN_NAME]"
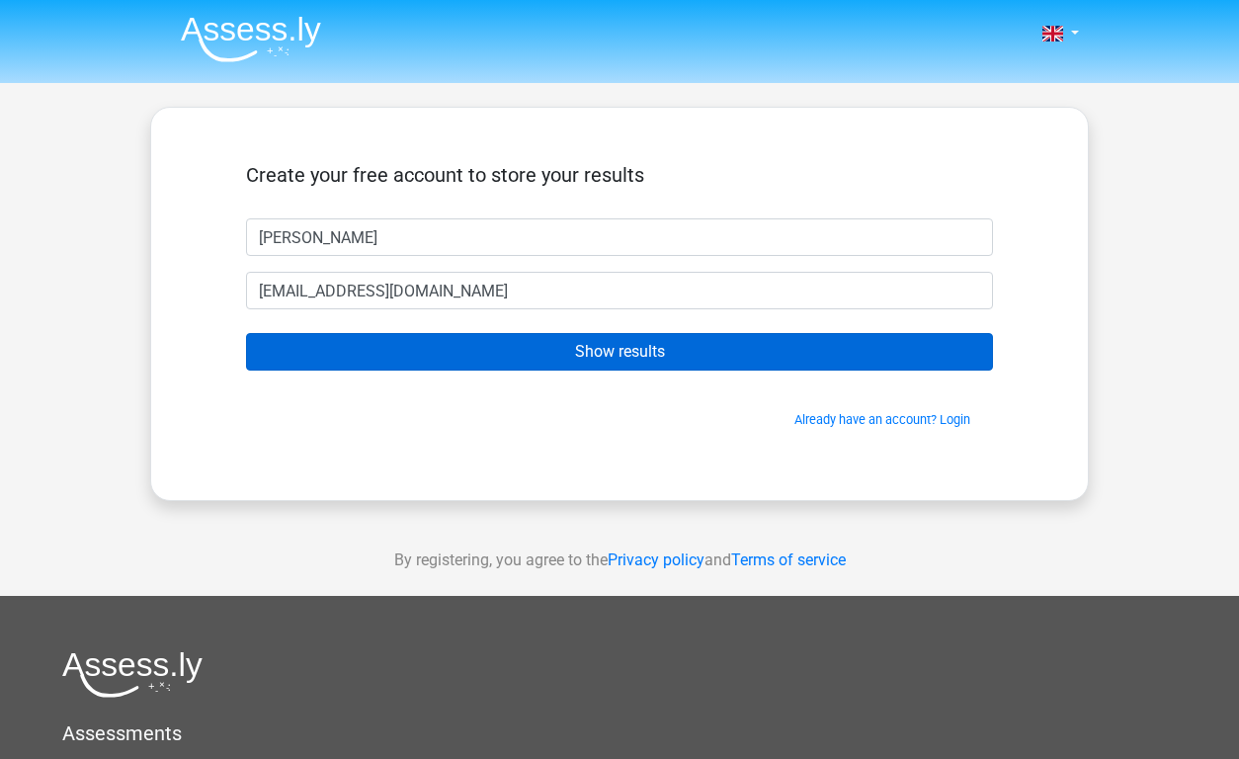
click at [462, 363] on input "Show results" at bounding box center [619, 352] width 747 height 38
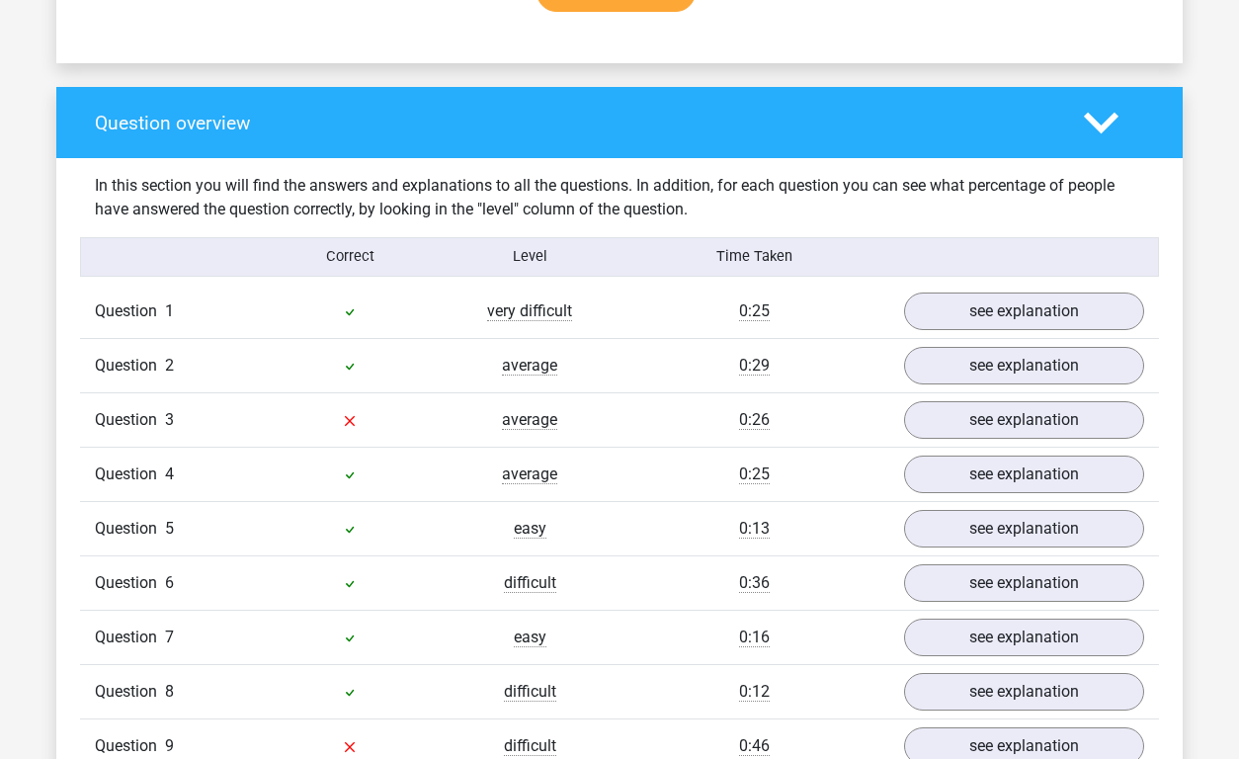
scroll to position [1385, 0]
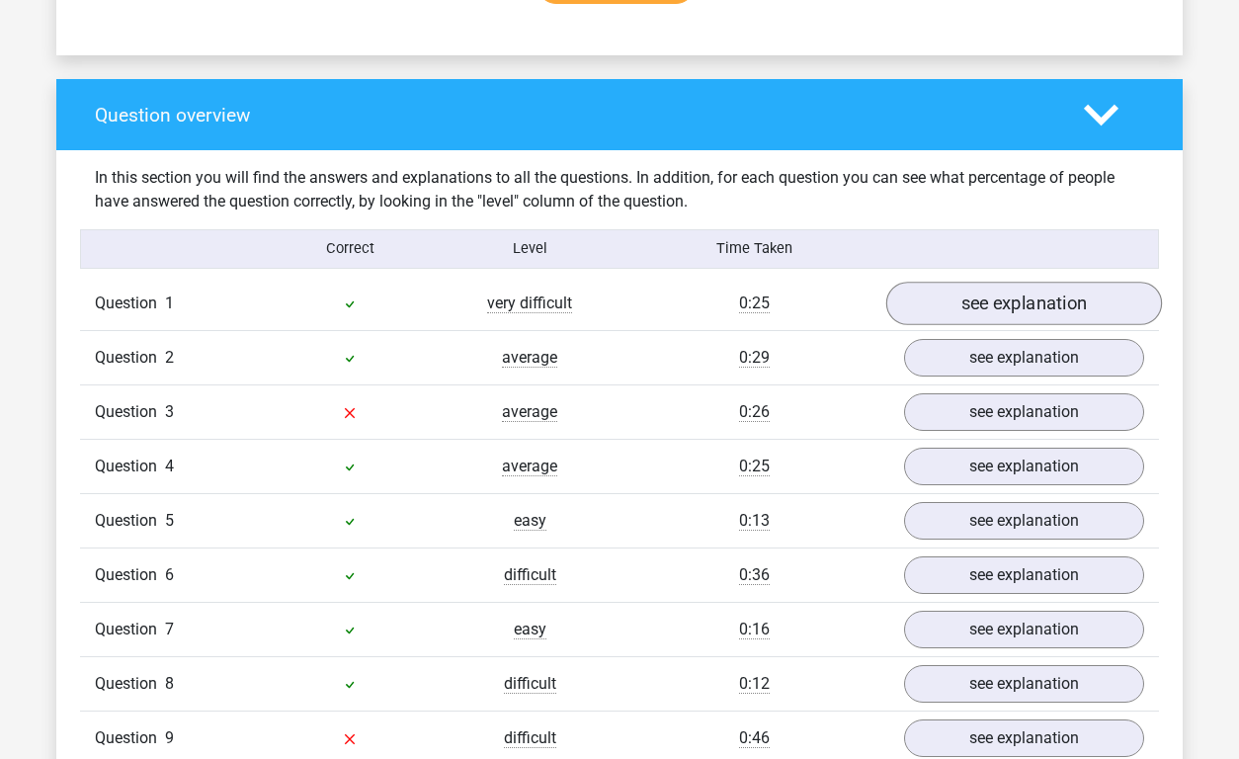
click at [1070, 299] on link "see explanation" at bounding box center [1024, 303] width 276 height 43
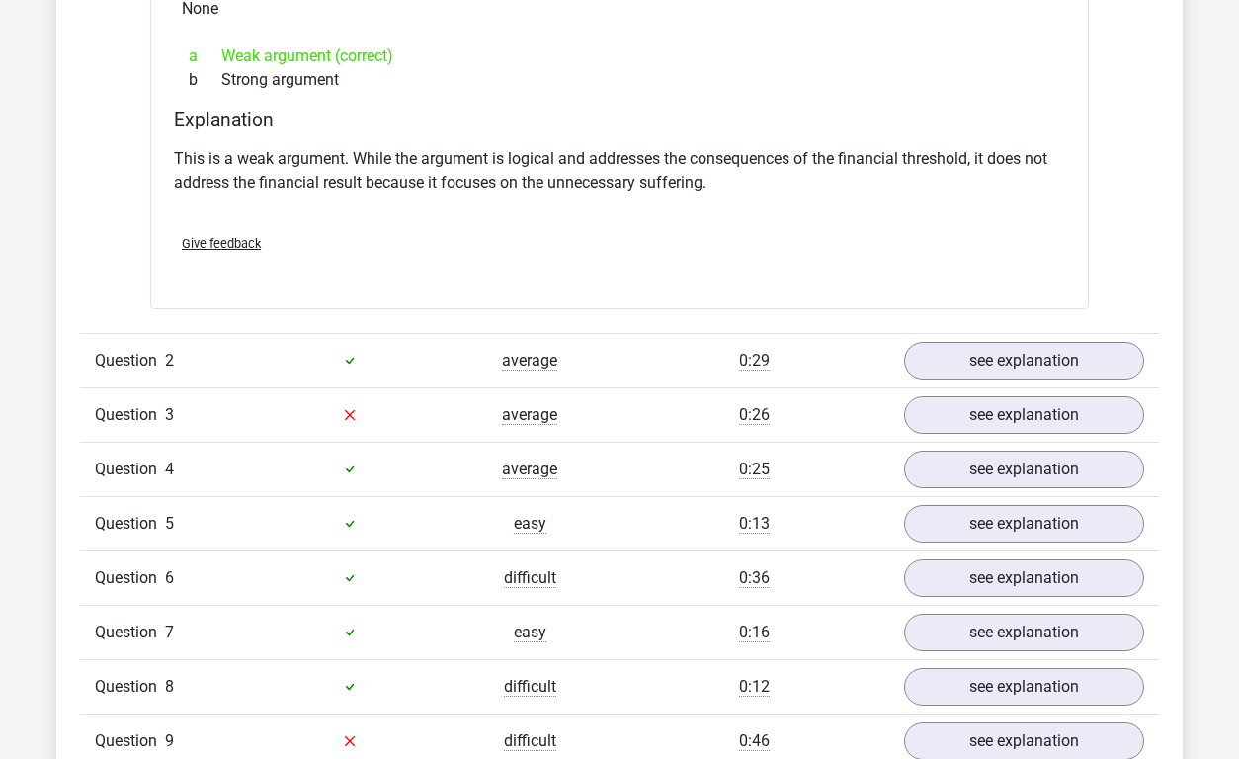
scroll to position [1915, 0]
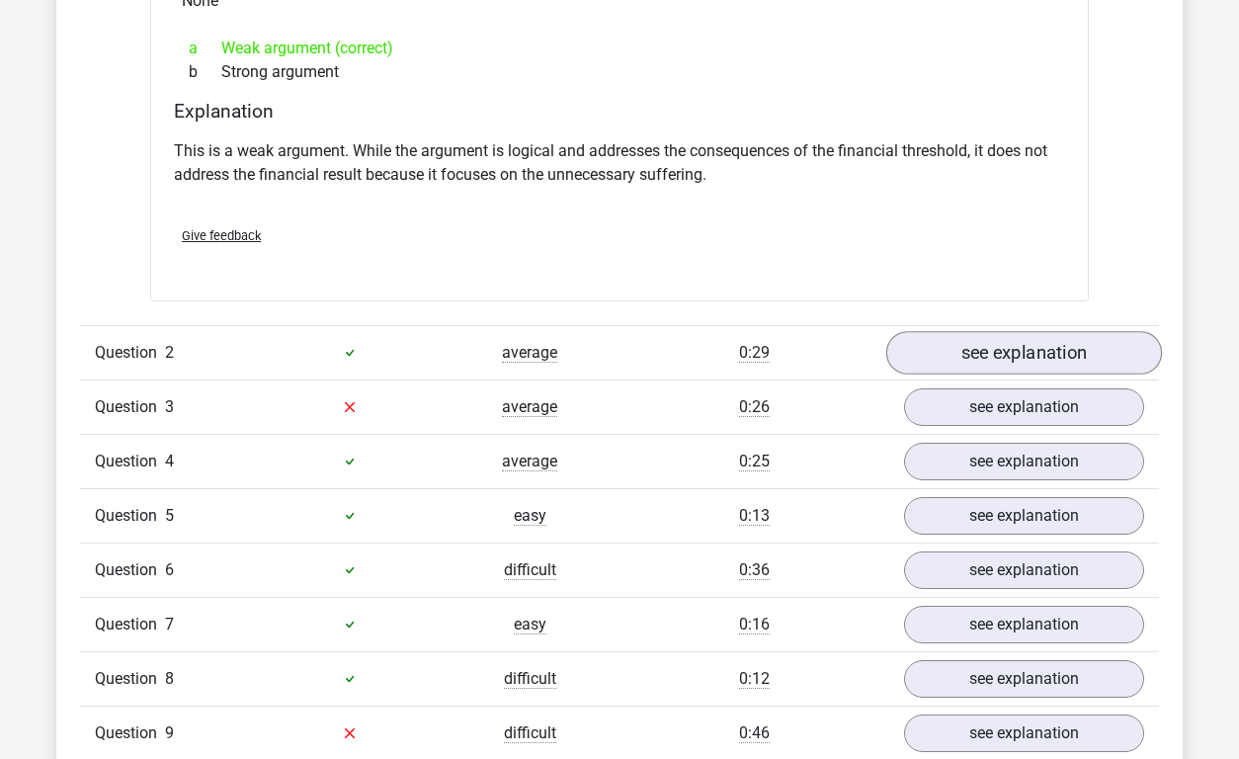
click at [1074, 354] on link "see explanation" at bounding box center [1024, 352] width 276 height 43
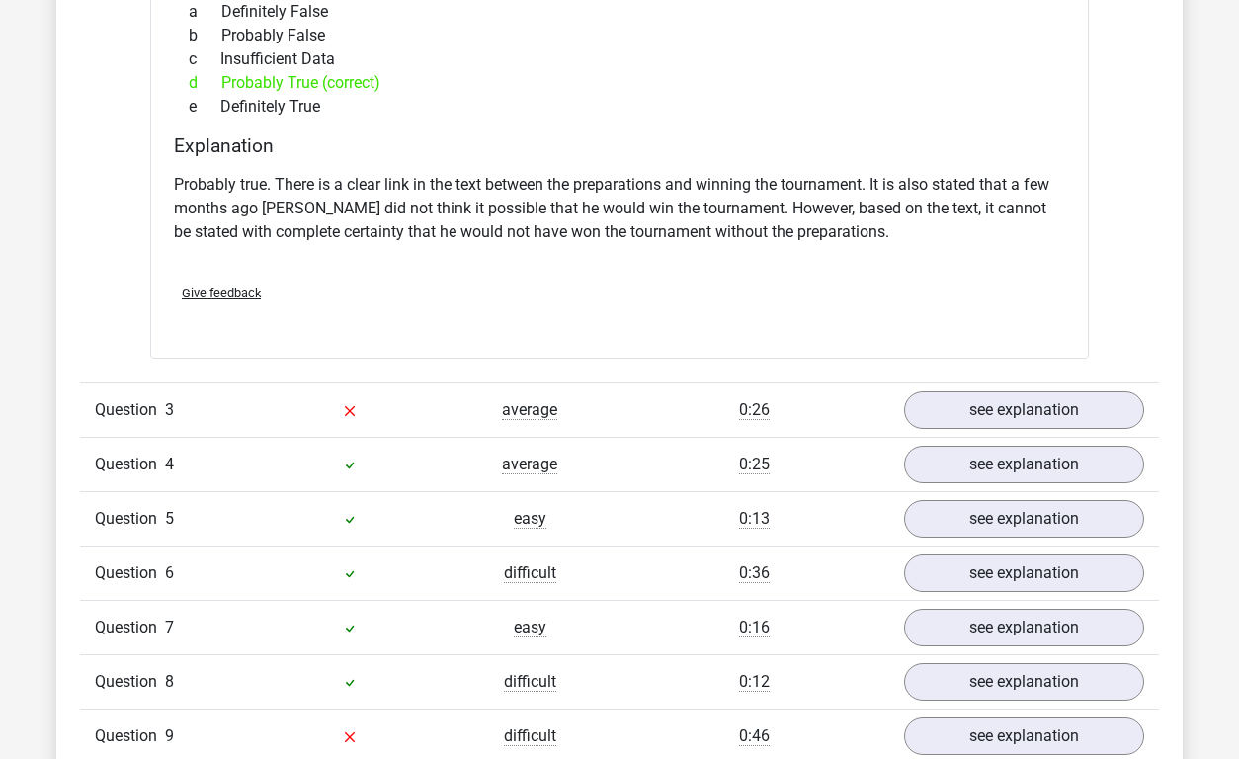
scroll to position [2585, 0]
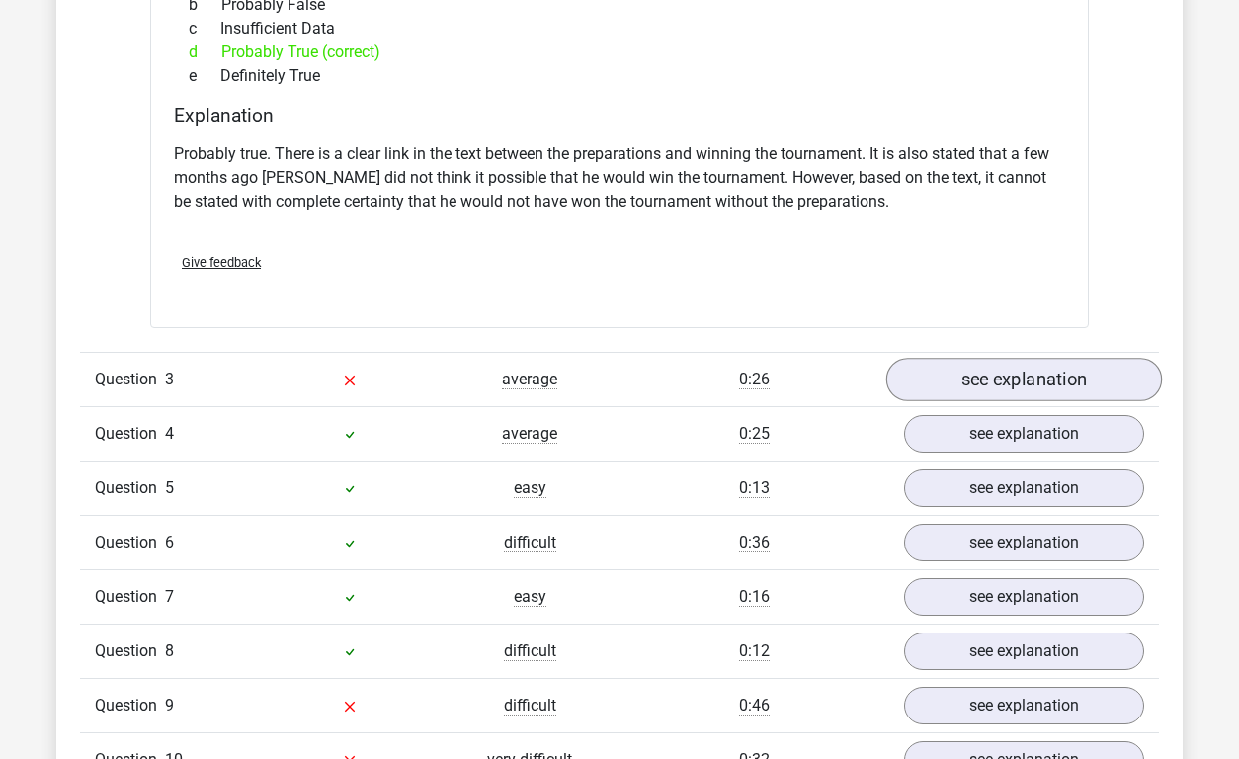
click at [1068, 375] on link "see explanation" at bounding box center [1024, 379] width 276 height 43
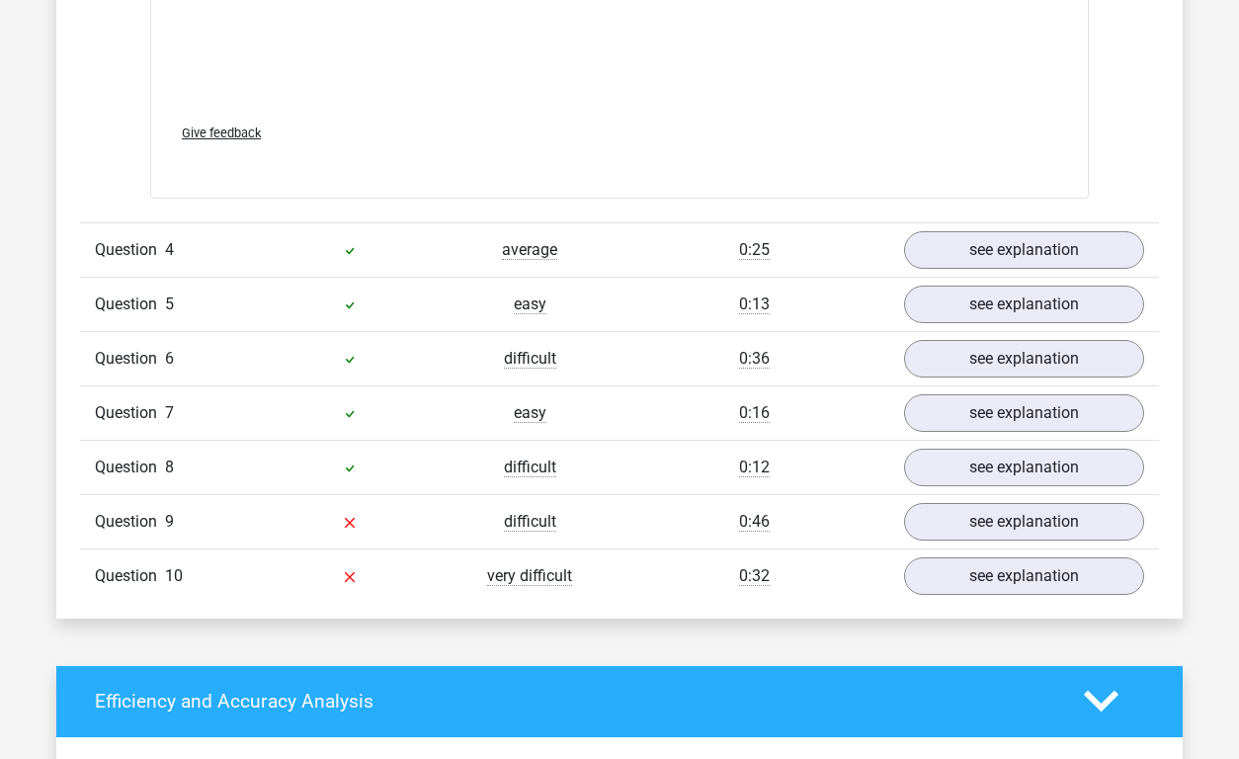
scroll to position [3824, 0]
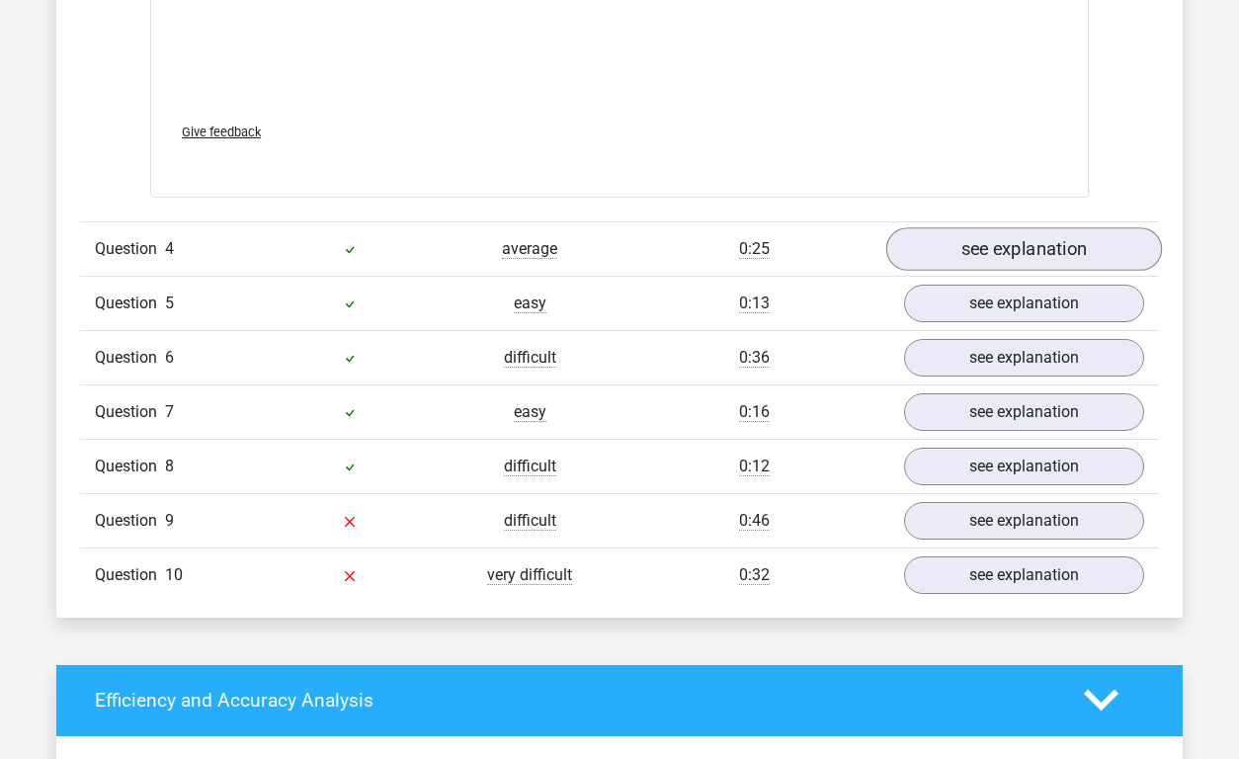
click at [1023, 232] on link "see explanation" at bounding box center [1024, 248] width 276 height 43
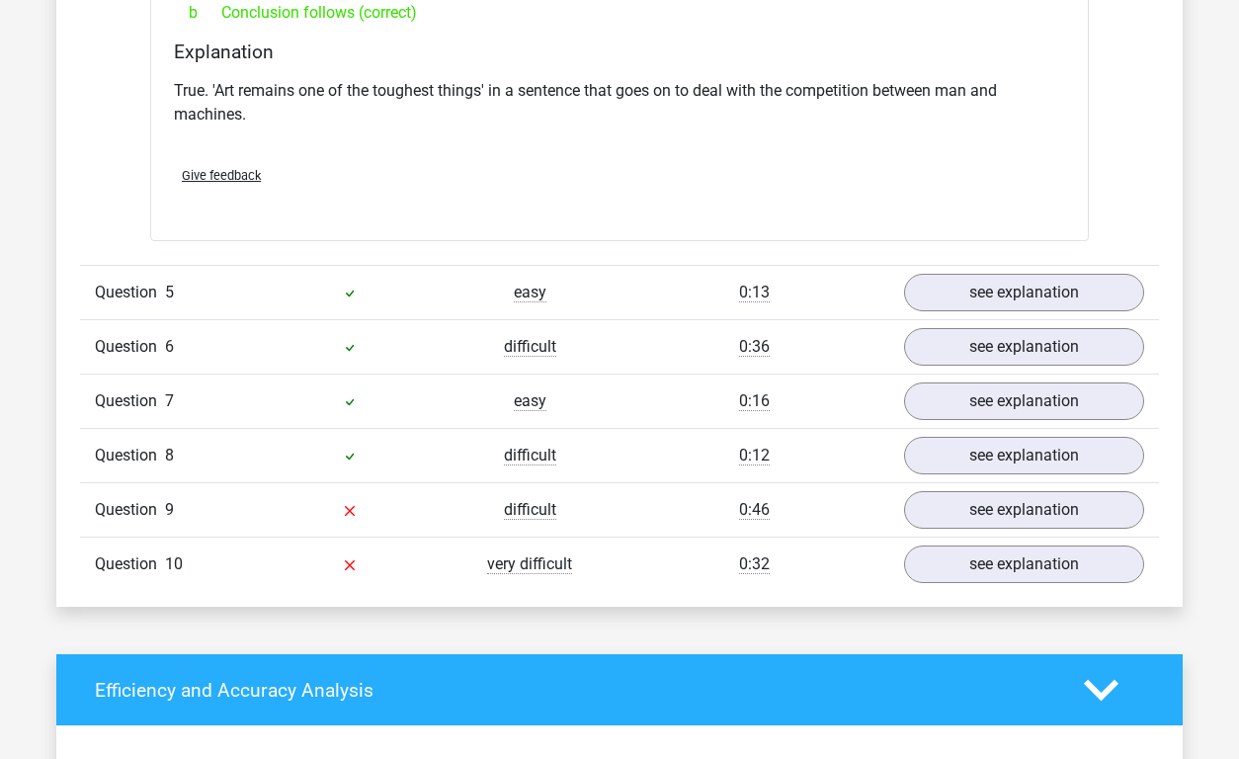
scroll to position [4416, 0]
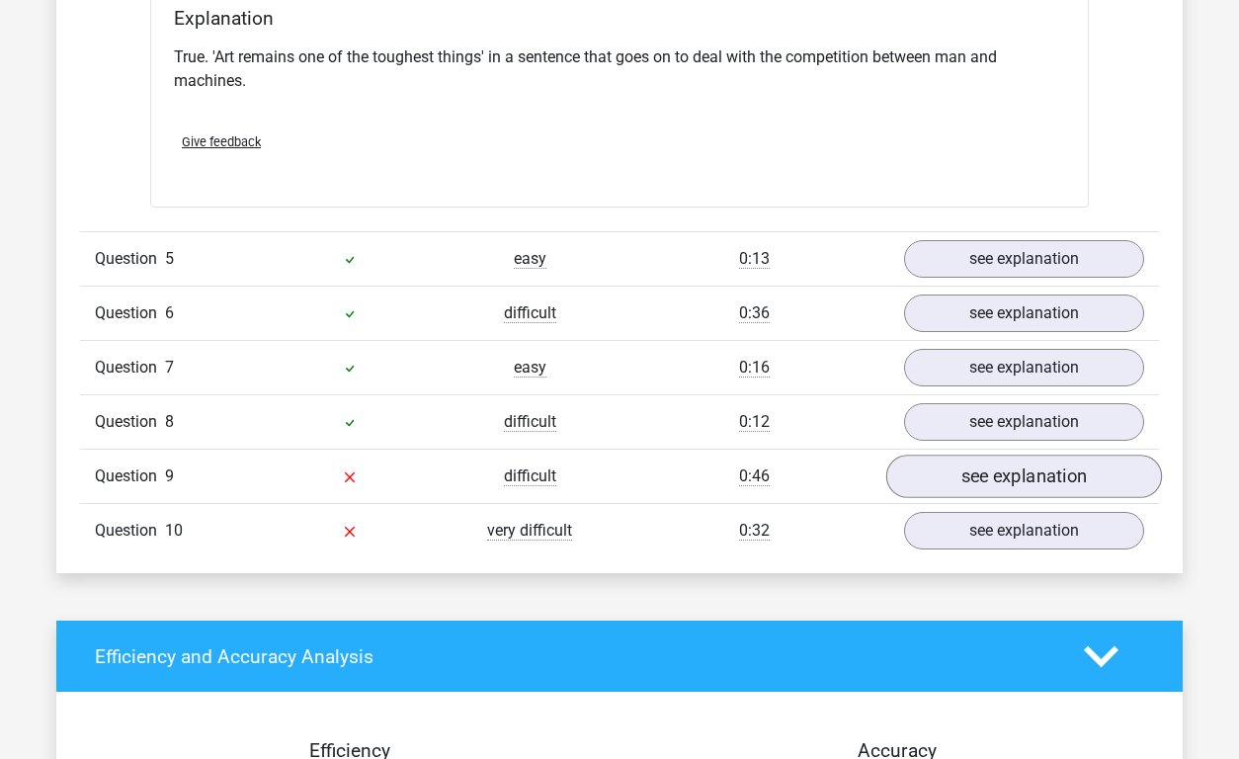
click at [1008, 490] on link "see explanation" at bounding box center [1024, 476] width 276 height 43
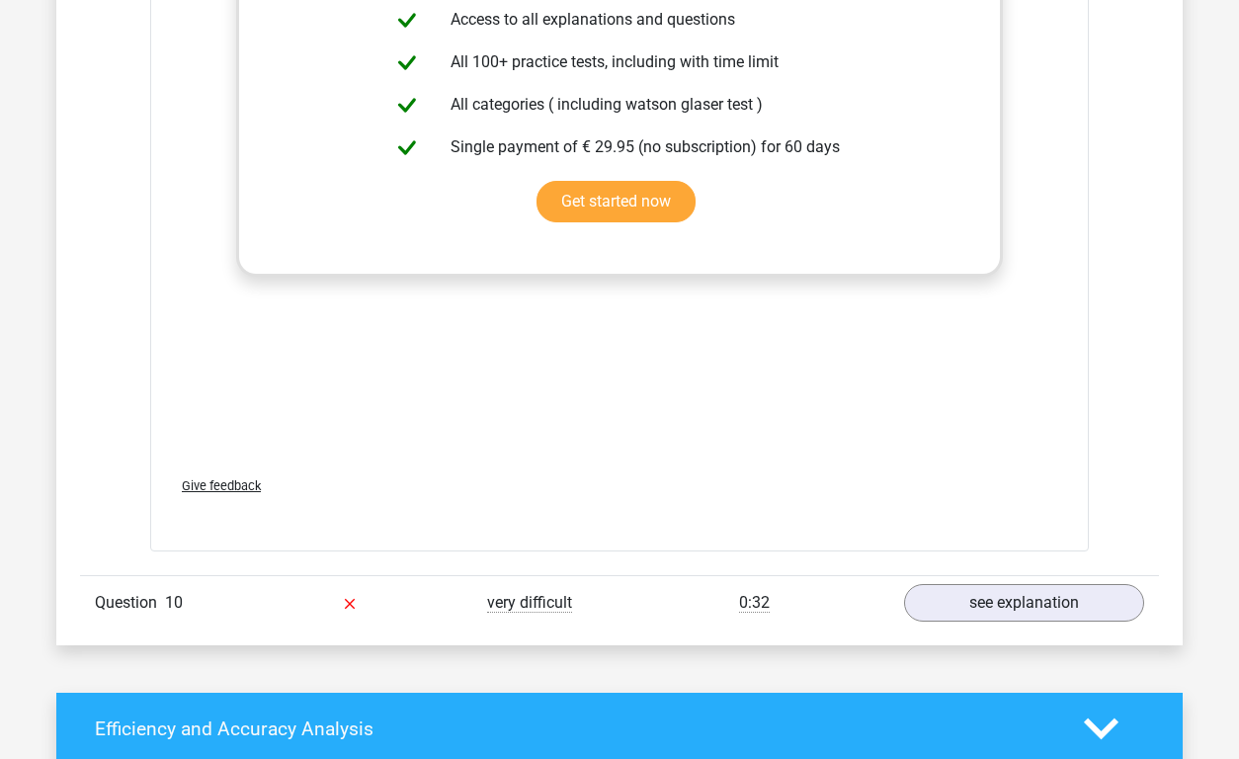
scroll to position [5428, 0]
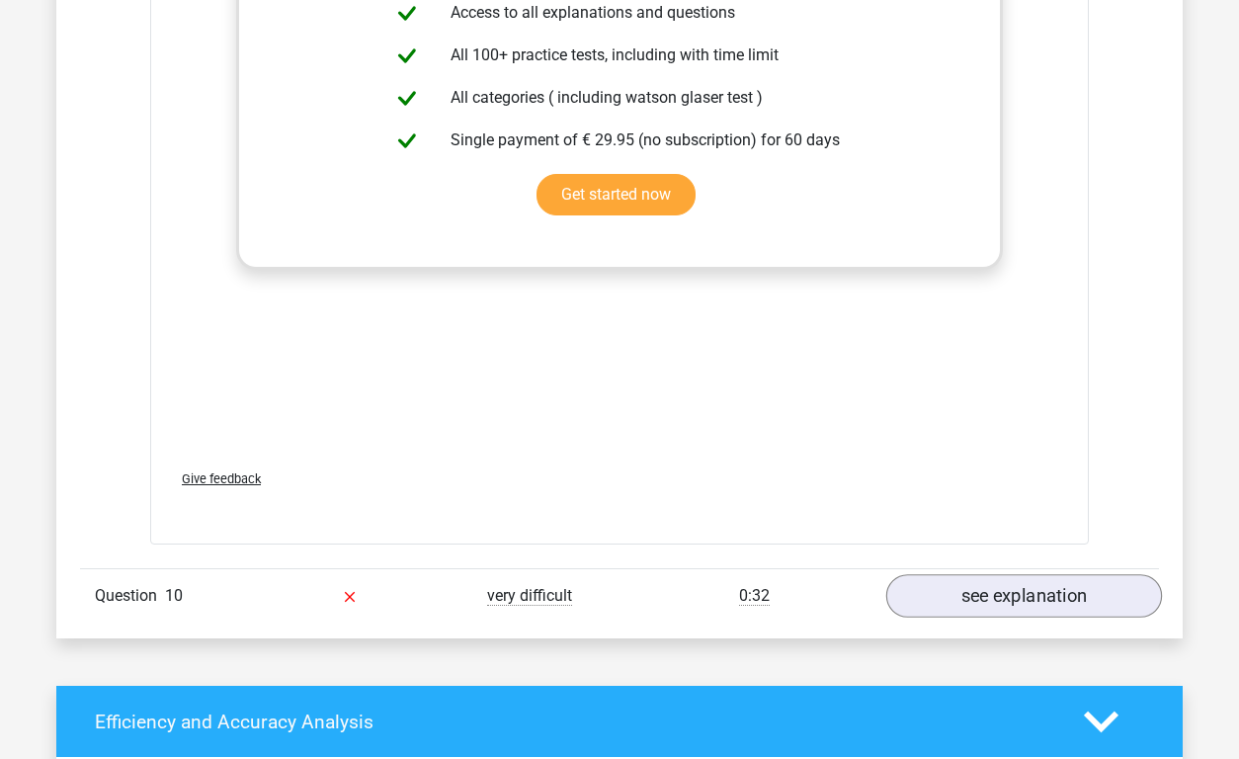
click at [1051, 596] on link "see explanation" at bounding box center [1024, 595] width 276 height 43
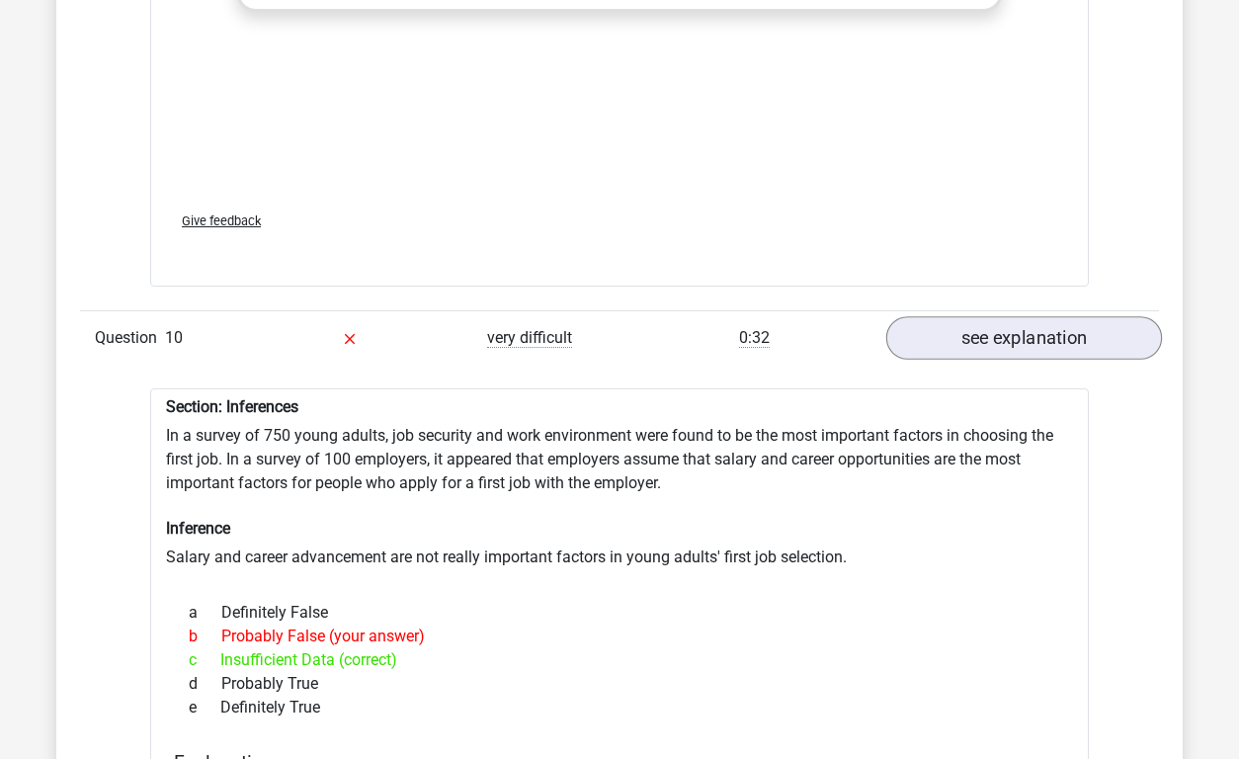
scroll to position [5692, 0]
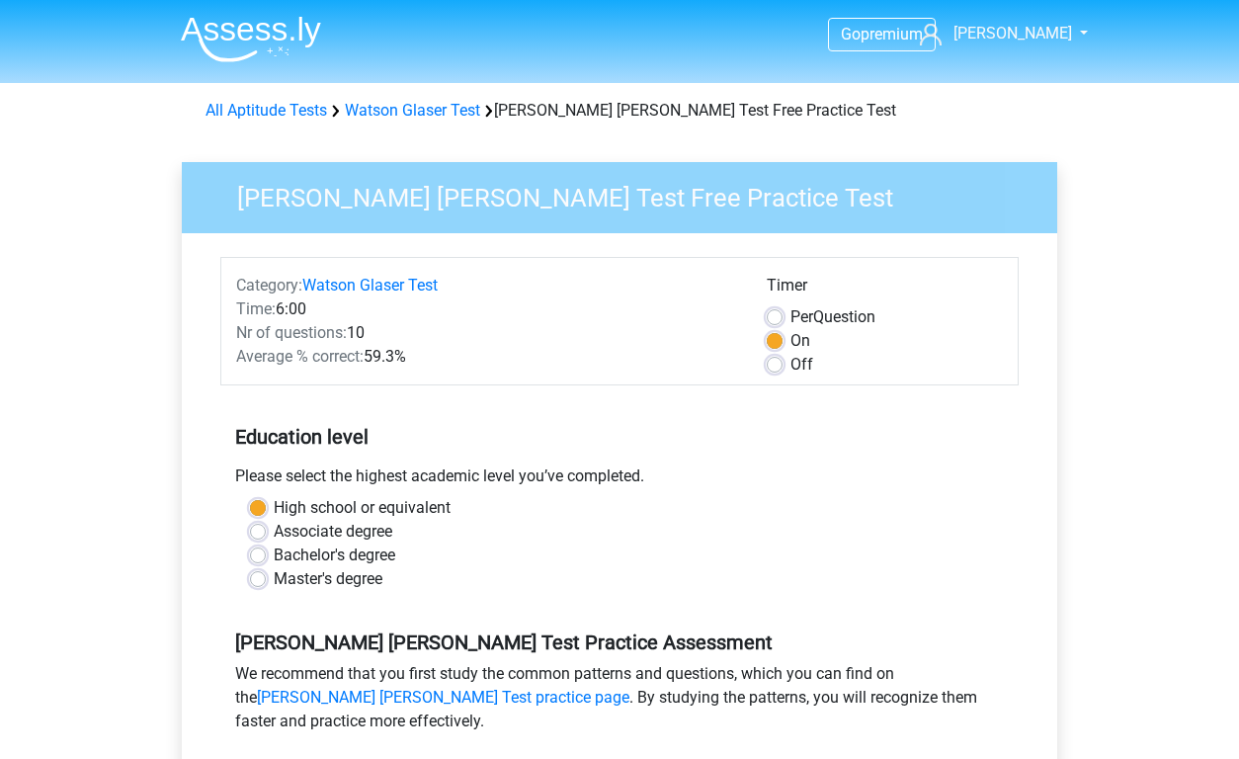
scroll to position [397, 0]
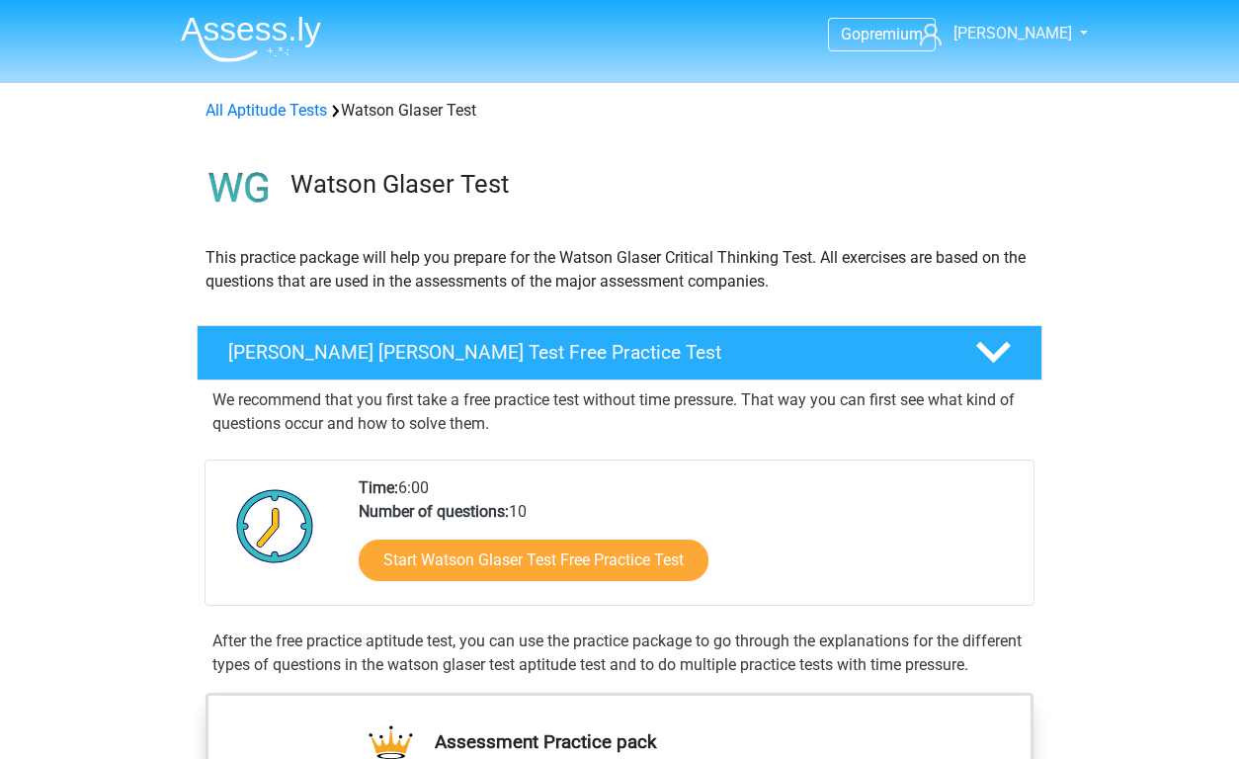
scroll to position [150, 0]
